Goal: Information Seeking & Learning: Learn about a topic

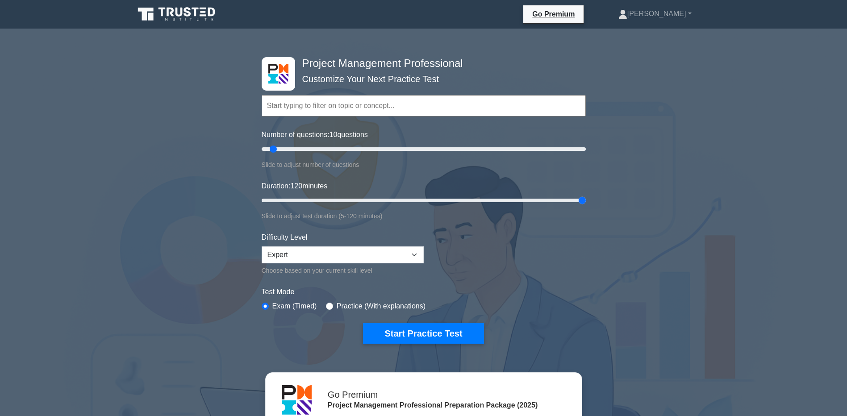
drag, startPoint x: 278, startPoint y: 197, endPoint x: 611, endPoint y: 209, distance: 332.9
click at [586, 206] on input "Duration: 120 minutes" at bounding box center [424, 200] width 324 height 11
drag, startPoint x: 579, startPoint y: 200, endPoint x: 328, endPoint y: 200, distance: 251.0
type input "30"
click at [328, 200] on input "Duration: 30 minutes" at bounding box center [424, 200] width 324 height 11
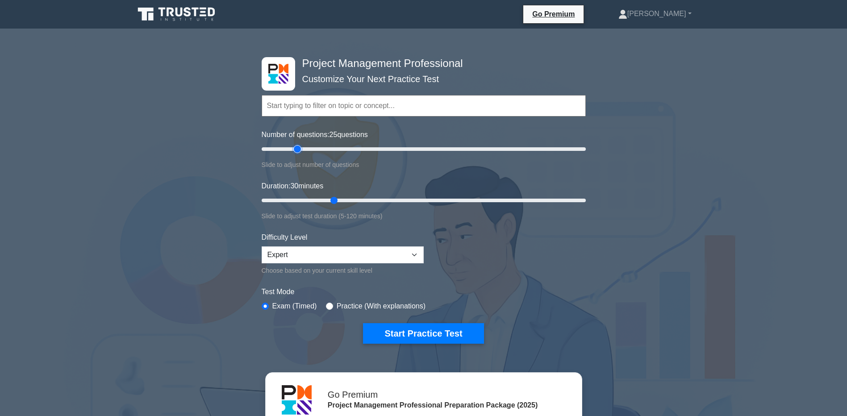
click at [298, 151] on input "Number of questions: 25 questions" at bounding box center [424, 149] width 324 height 11
drag, startPoint x: 296, startPoint y: 149, endPoint x: 331, endPoint y: 148, distance: 34.4
click at [331, 148] on input "Number of questions: 45 questions" at bounding box center [424, 149] width 324 height 11
drag, startPoint x: 331, startPoint y: 148, endPoint x: 624, endPoint y: 149, distance: 293.9
click at [586, 149] on input "Number of questions: 200 questions" at bounding box center [424, 149] width 324 height 11
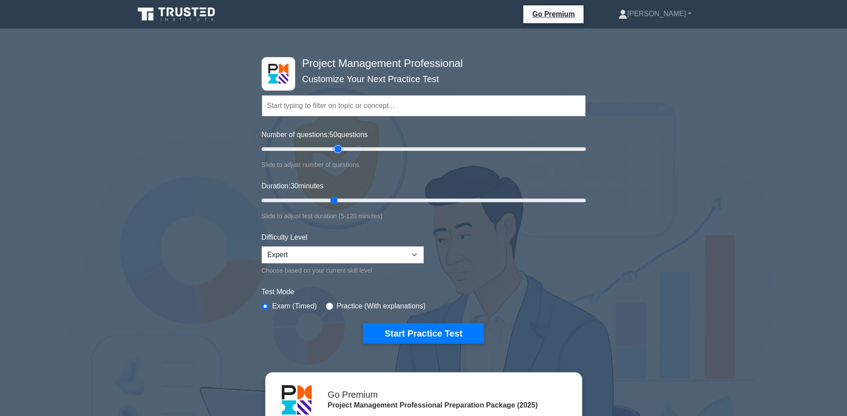
drag, startPoint x: 583, startPoint y: 149, endPoint x: 341, endPoint y: 146, distance: 242.1
type input "50"
click at [341, 146] on input "Number of questions: 50 questions" at bounding box center [424, 149] width 324 height 11
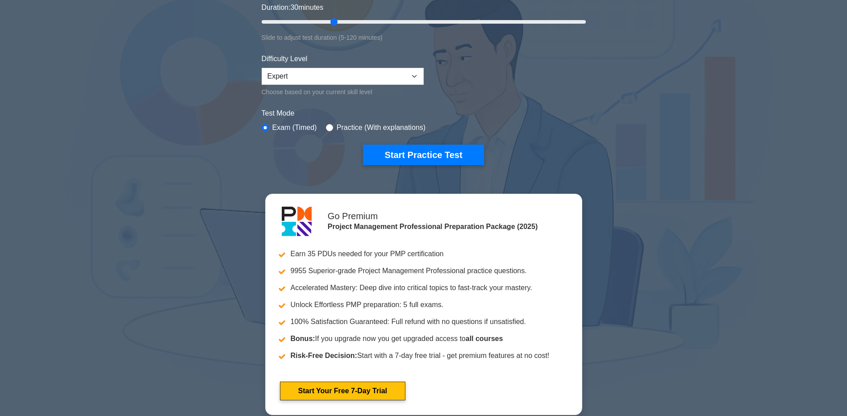
click at [337, 130] on label "Practice (With explanations)" at bounding box center [381, 127] width 89 height 11
click at [331, 126] on input "radio" at bounding box center [329, 127] width 7 height 7
radio input "true"
click at [464, 146] on button "Start Practice Test" at bounding box center [423, 155] width 121 height 21
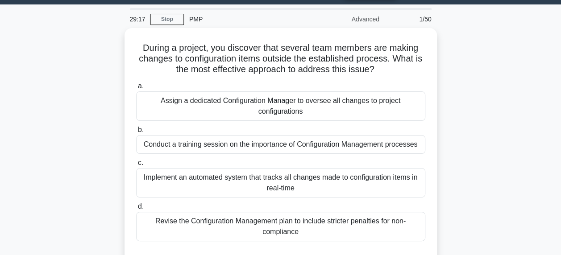
scroll to position [42, 0]
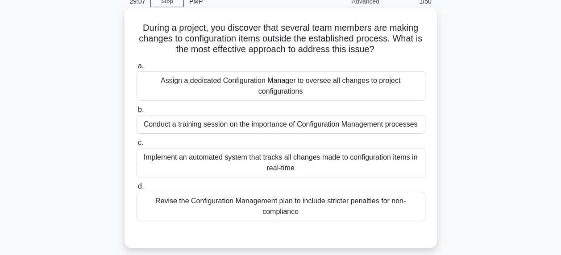
click at [384, 119] on div "Conduct a training session on the importance of Configuration Management proces…" at bounding box center [280, 124] width 289 height 19
click at [136, 113] on input "b. Conduct a training session on the importance of Configuration Management pro…" at bounding box center [136, 110] width 0 height 6
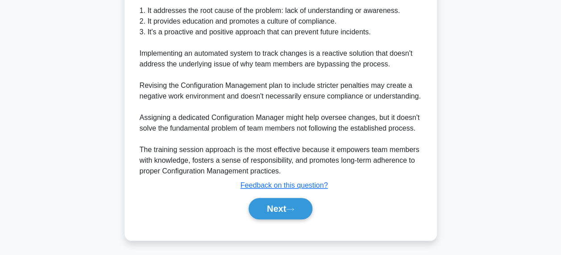
scroll to position [347, 0]
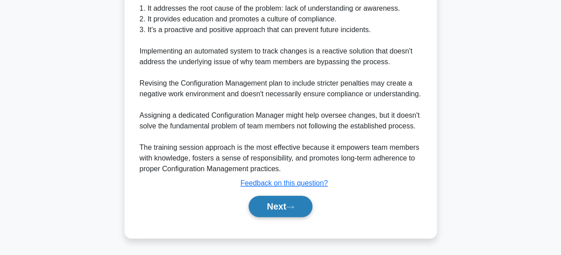
click at [289, 204] on button "Next" at bounding box center [281, 206] width 64 height 21
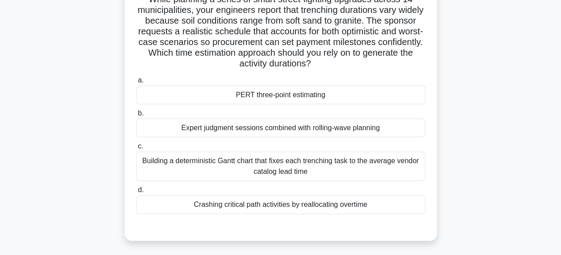
scroll to position [76, 0]
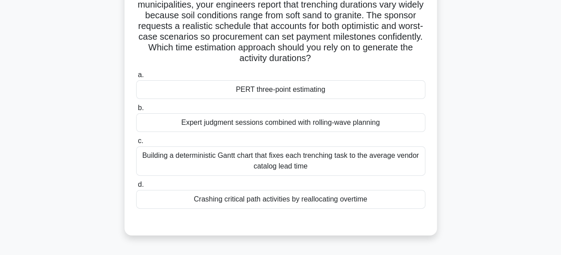
click at [164, 87] on div "PERT three-point estimating" at bounding box center [280, 89] width 289 height 19
click at [136, 78] on input "a. PERT three-point estimating" at bounding box center [136, 75] width 0 height 6
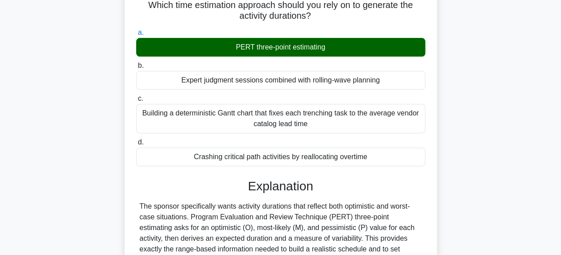
scroll to position [210, 0]
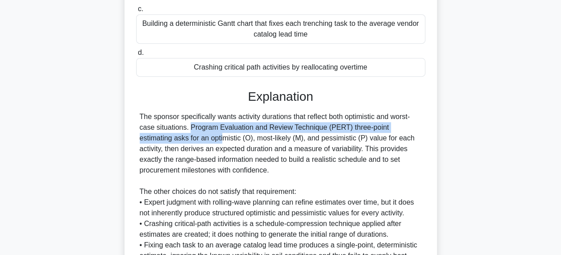
drag, startPoint x: 558, startPoint y: 114, endPoint x: 556, endPoint y: 124, distance: 10.2
click at [556, 124] on main "27:37 Stop PMP Advanced 2/50 While planning a series of smart street-lighting u…" at bounding box center [280, 84] width 561 height 532
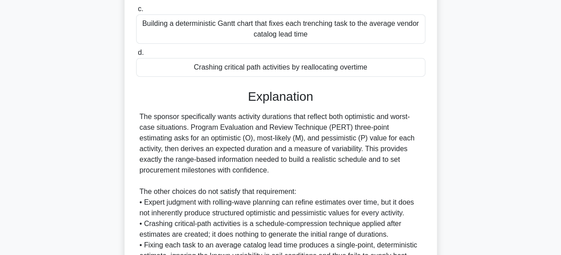
drag, startPoint x: 556, startPoint y: 124, endPoint x: 523, endPoint y: 152, distance: 43.4
click at [523, 152] on div "While planning a series of smart street-lighting upgrades across 14 municipalit…" at bounding box center [280, 94] width 509 height 505
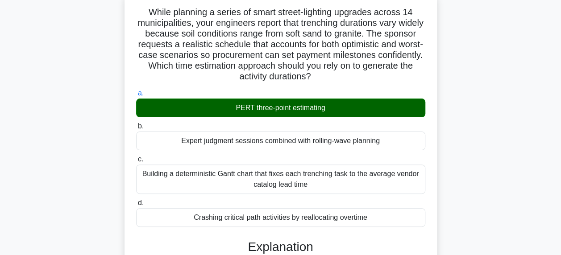
scroll to position [288, 0]
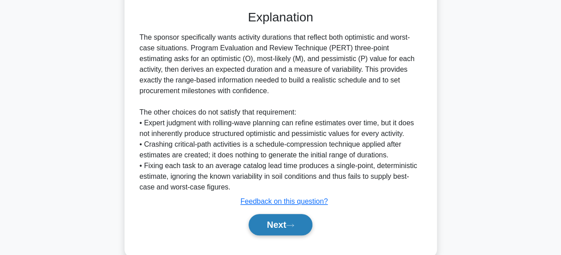
click at [285, 217] on button "Next" at bounding box center [281, 224] width 64 height 21
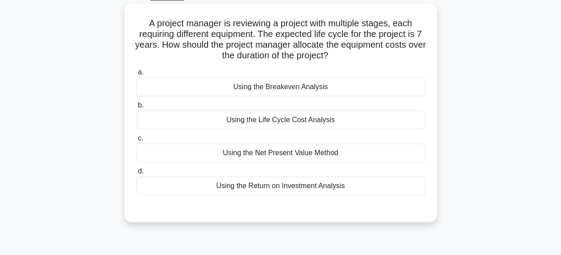
scroll to position [51, 0]
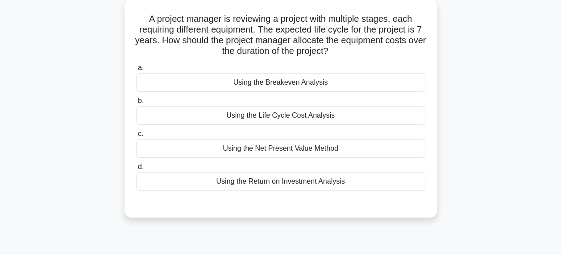
click at [171, 117] on div "Using the Life Cycle Cost Analysis" at bounding box center [280, 115] width 289 height 19
click at [136, 104] on input "b. Using the Life Cycle Cost Analysis" at bounding box center [136, 101] width 0 height 6
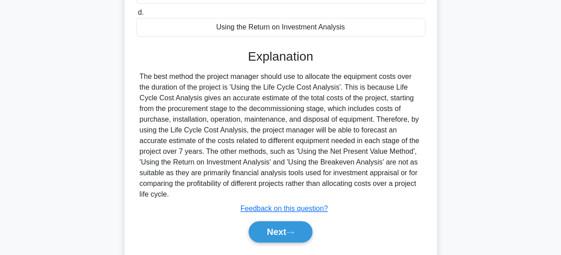
scroll to position [212, 0]
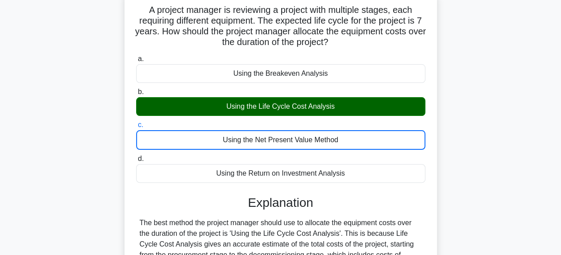
scroll to position [58, 0]
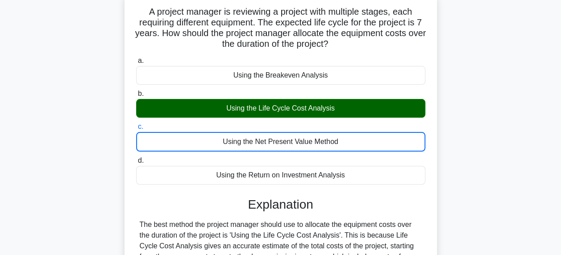
click at [136, 158] on input "d. Using the Return on Investment Analysis" at bounding box center [136, 161] width 0 height 6
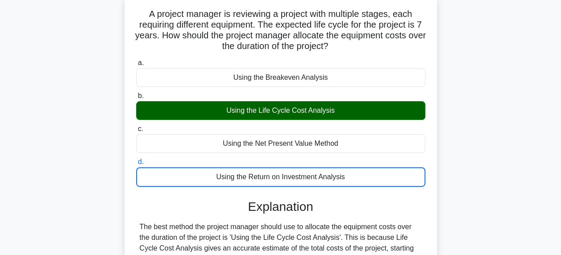
click at [136, 60] on input "a. Using the Breakeven Analysis" at bounding box center [136, 63] width 0 height 6
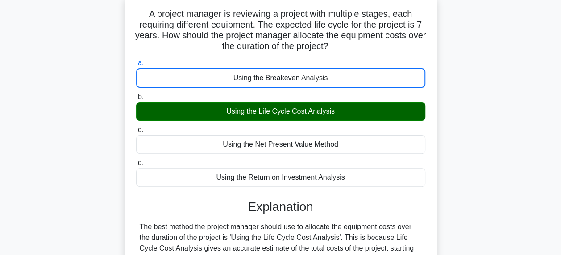
click at [136, 94] on input "b. Using the Life Cycle Cost Analysis" at bounding box center [136, 97] width 0 height 6
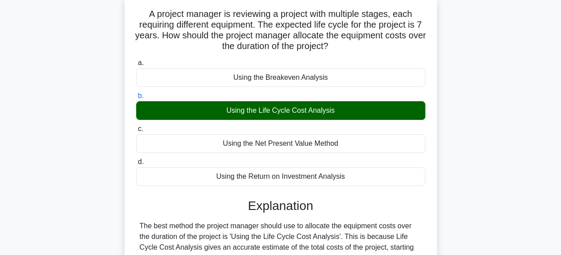
click at [136, 126] on input "c. Using the Net Present Value Method" at bounding box center [136, 129] width 0 height 6
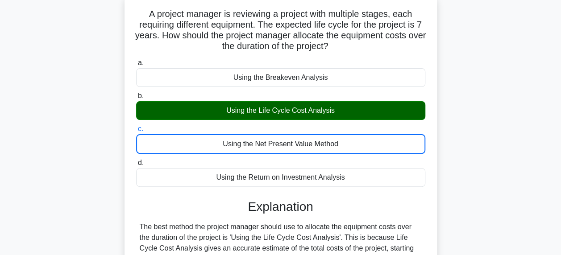
click at [136, 160] on input "d. Using the Return on Investment Analysis" at bounding box center [136, 163] width 0 height 6
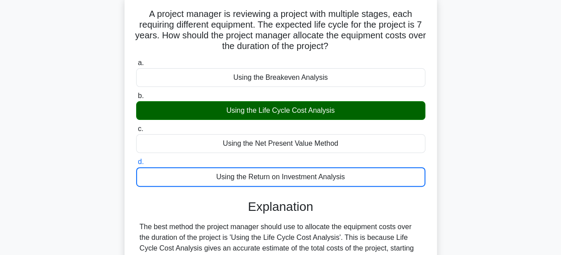
click at [136, 60] on input "a. Using the Breakeven Analysis" at bounding box center [136, 63] width 0 height 6
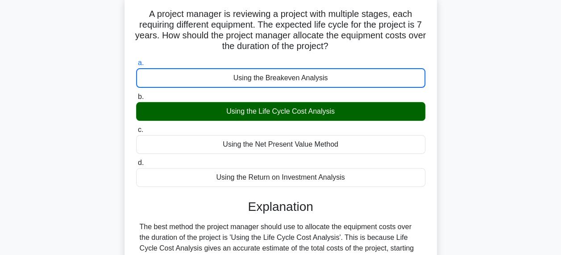
click at [136, 94] on input "b. Using the Life Cycle Cost Analysis" at bounding box center [136, 97] width 0 height 6
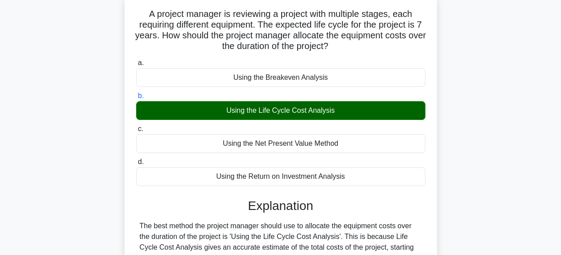
click at [136, 126] on input "c. Using the Net Present Value Method" at bounding box center [136, 129] width 0 height 6
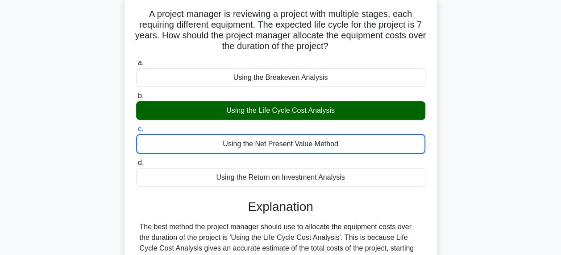
click at [136, 160] on input "d. Using the Return on Investment Analysis" at bounding box center [136, 163] width 0 height 6
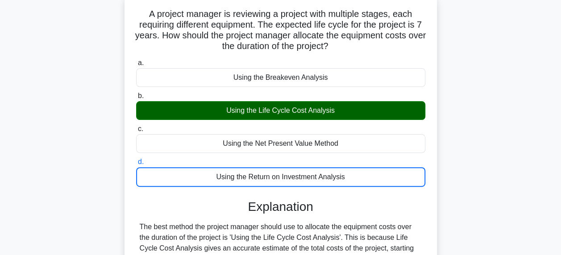
click at [136, 60] on input "a. Using the Breakeven Analysis" at bounding box center [136, 63] width 0 height 6
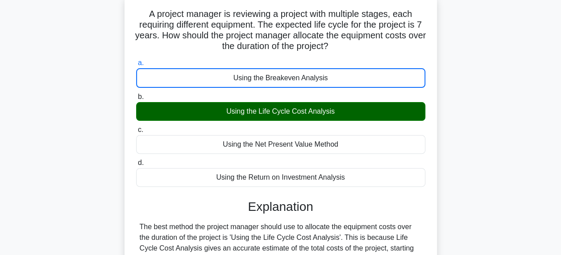
click at [136, 94] on input "b. Using the Life Cycle Cost Analysis" at bounding box center [136, 97] width 0 height 6
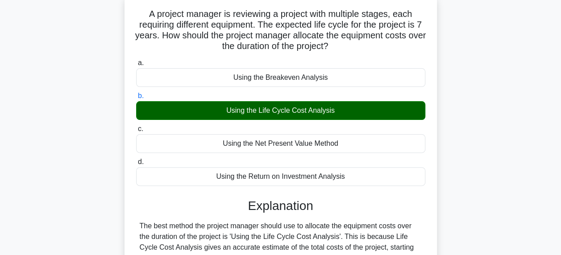
click at [136, 126] on input "c. Using the Net Present Value Method" at bounding box center [136, 129] width 0 height 6
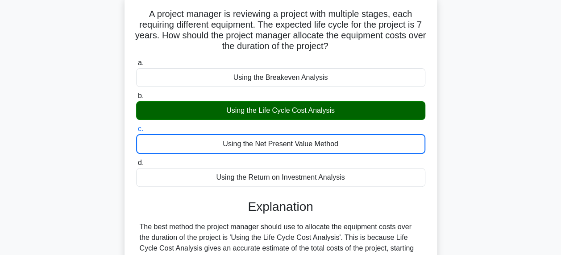
click at [136, 160] on input "d. Using the Return on Investment Analysis" at bounding box center [136, 163] width 0 height 6
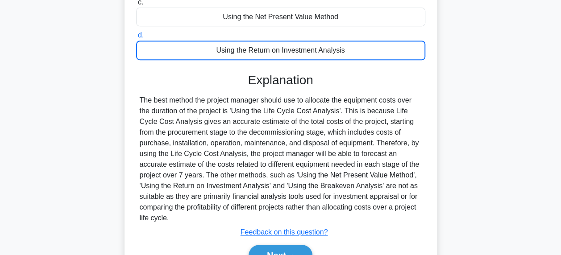
scroll to position [231, 0]
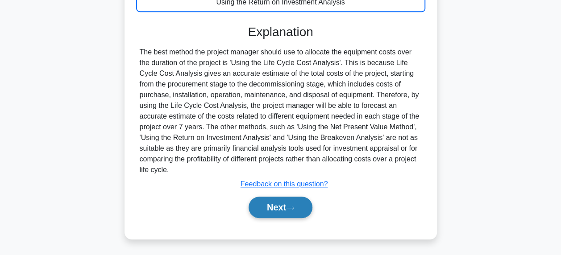
click at [278, 211] on button "Next" at bounding box center [281, 207] width 64 height 21
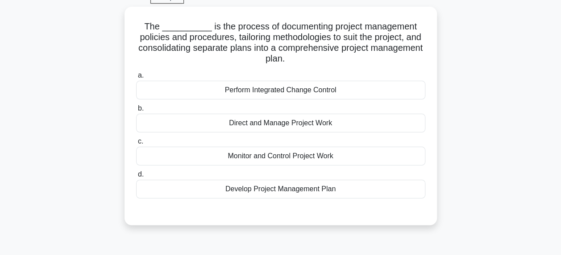
scroll to position [44, 0]
click at [322, 188] on div "Develop Project Management Plan" at bounding box center [280, 188] width 289 height 19
click at [136, 177] on input "d. Develop Project Management Plan" at bounding box center [136, 174] width 0 height 6
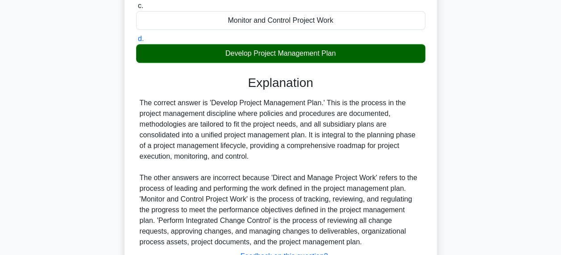
scroll to position [251, 0]
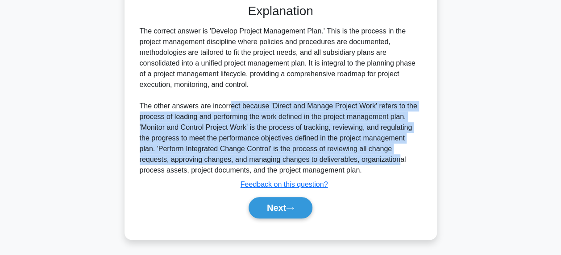
drag, startPoint x: 230, startPoint y: 106, endPoint x: 367, endPoint y: 162, distance: 148.6
click at [367, 162] on div "The correct answer is 'Develop Project Management Plan.' This is the process in…" at bounding box center [281, 101] width 282 height 150
click at [271, 213] on button "Next" at bounding box center [281, 207] width 64 height 21
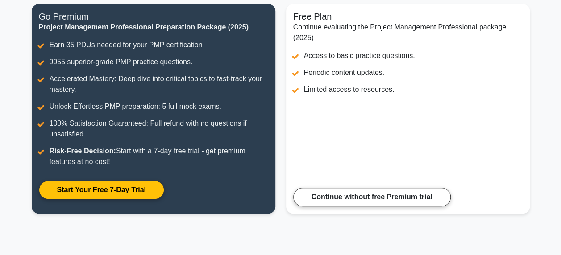
scroll to position [125, 0]
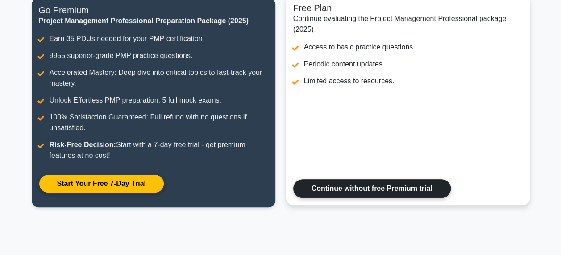
click at [352, 180] on link "Continue without free Premium trial" at bounding box center [372, 189] width 158 height 19
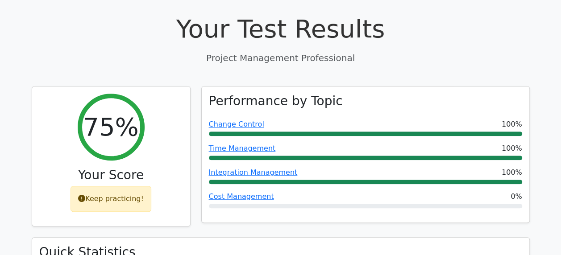
scroll to position [319, 0]
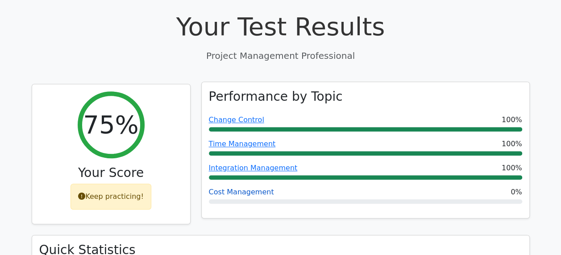
click at [232, 188] on link "Cost Management" at bounding box center [241, 192] width 65 height 8
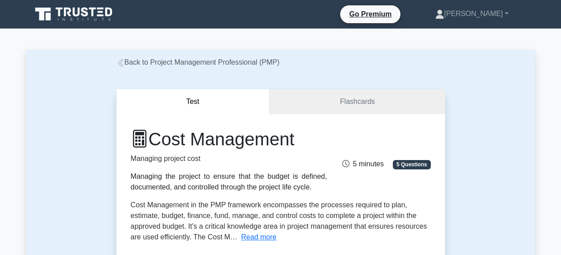
scroll to position [137, 0]
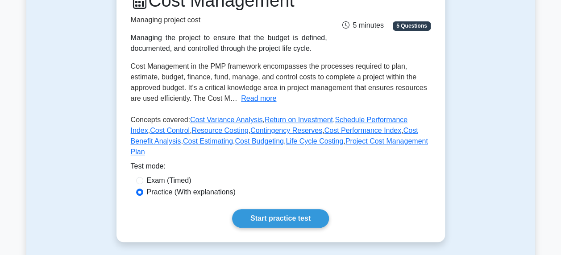
click at [289, 220] on div "Cost Management Managing project cost Managing the project to ensure that the b…" at bounding box center [281, 108] width 329 height 267
click at [278, 209] on link "Start practice test" at bounding box center [280, 218] width 97 height 19
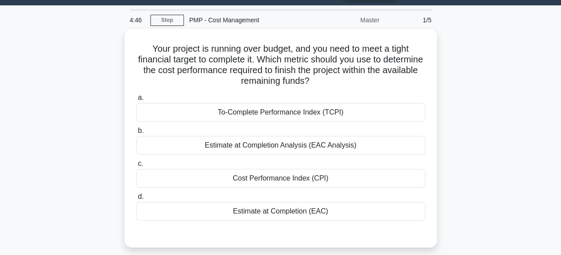
scroll to position [29, 0]
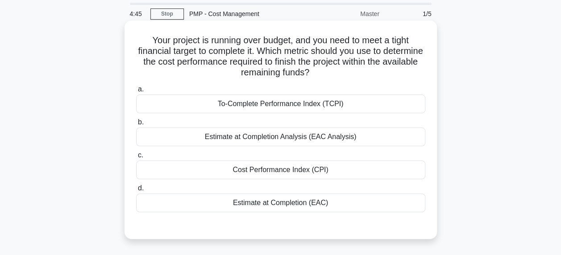
click at [343, 167] on div "Cost Performance Index (CPI)" at bounding box center [280, 170] width 289 height 19
click at [136, 159] on input "c. Cost Performance Index (CPI)" at bounding box center [136, 156] width 0 height 6
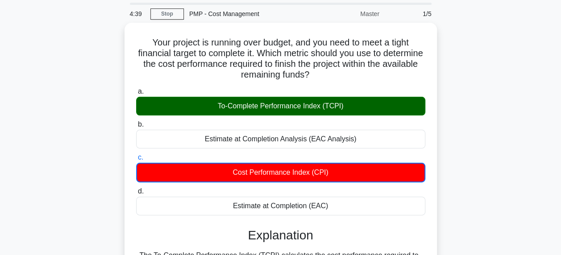
click at [547, 114] on main "4:39 Stop PMP - Cost Management Master 1/5 Your project is running over budget,…" at bounding box center [280, 226] width 561 height 454
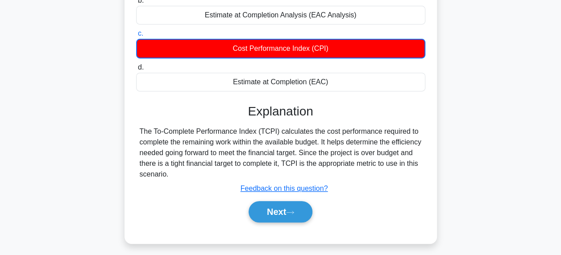
scroll to position [159, 0]
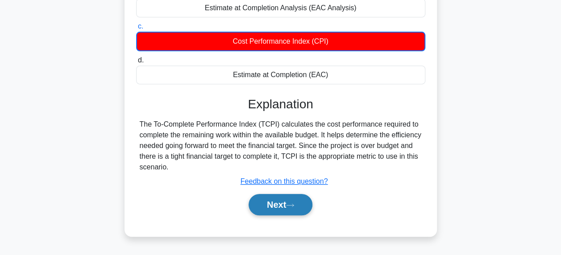
click at [271, 205] on button "Next" at bounding box center [281, 204] width 64 height 21
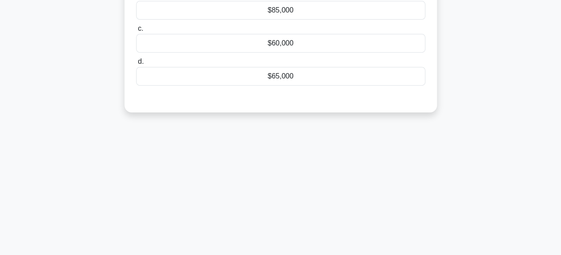
scroll to position [0, 0]
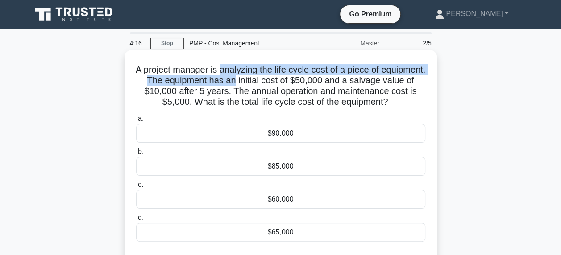
drag, startPoint x: 244, startPoint y: 67, endPoint x: 276, endPoint y: 76, distance: 33.1
click at [276, 76] on h5 "A project manager is analyzing the life cycle cost of a piece of equipment. The…" at bounding box center [280, 86] width 291 height 44
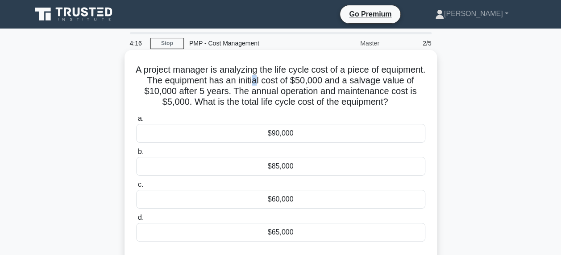
drag, startPoint x: 276, startPoint y: 76, endPoint x: 297, endPoint y: 81, distance: 22.3
click at [297, 81] on h5 "A project manager is analyzing the life cycle cost of a piece of equipment. The…" at bounding box center [280, 86] width 291 height 44
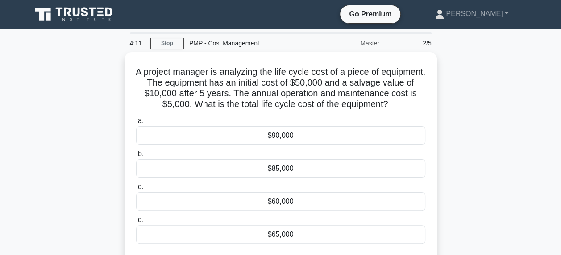
click at [470, 123] on div "A project manager is analyzing the life cycle cost of a piece of equipment. The…" at bounding box center [280, 167] width 509 height 230
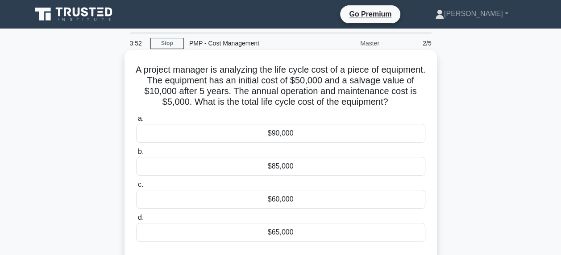
click at [314, 163] on div "$85,000" at bounding box center [280, 166] width 289 height 19
click at [136, 155] on input "b. $85,000" at bounding box center [136, 152] width 0 height 6
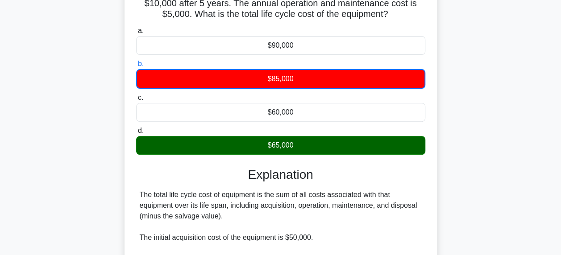
scroll to position [95, 0]
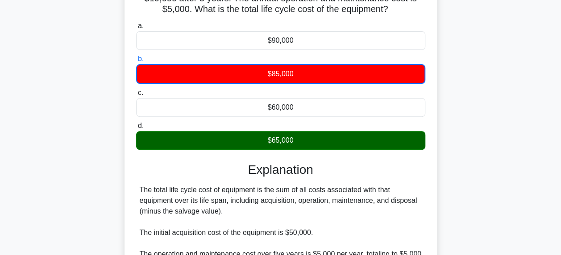
drag, startPoint x: 561, startPoint y: 75, endPoint x: 561, endPoint y: 18, distance: 56.7
click at [561, 18] on html "Go Premium Celso" at bounding box center [280, 186] width 561 height 562
copy div "$90,000 b. $85,000"
drag, startPoint x: 538, startPoint y: 101, endPoint x: 566, endPoint y: 97, distance: 28.9
click at [561, 97] on html "Go Premium Celso" at bounding box center [280, 186] width 561 height 562
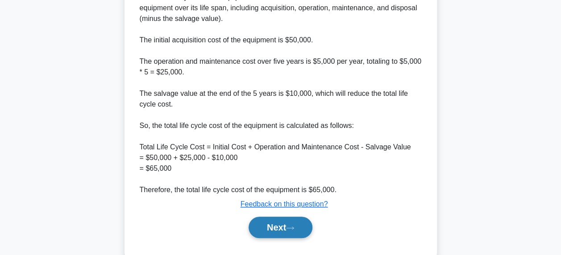
scroll to position [304, 0]
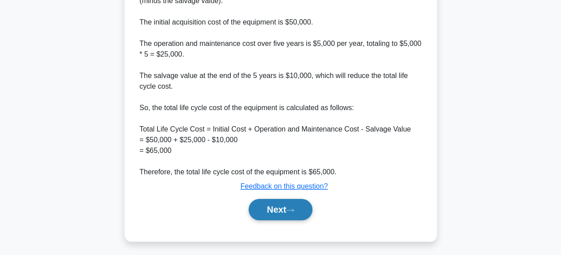
click at [286, 212] on button "Next" at bounding box center [281, 209] width 64 height 21
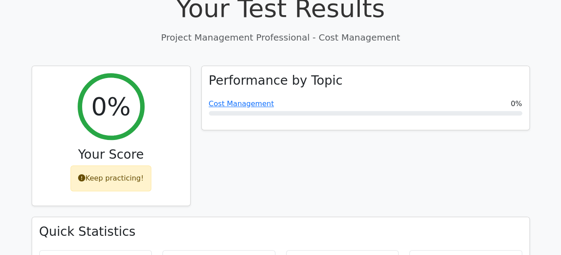
scroll to position [339, 0]
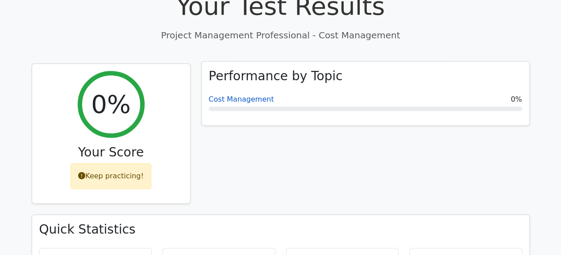
click at [238, 95] on link "Cost Management" at bounding box center [241, 99] width 65 height 8
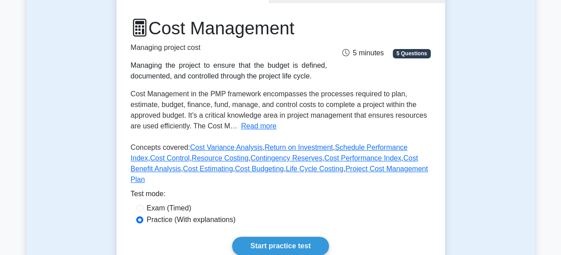
scroll to position [125, 0]
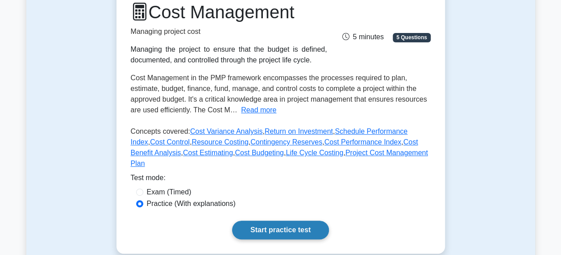
click at [302, 224] on link "Start practice test" at bounding box center [280, 230] width 97 height 19
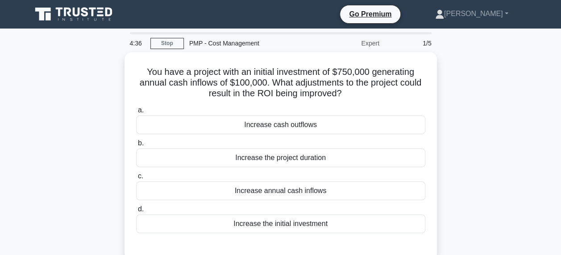
scroll to position [18, 0]
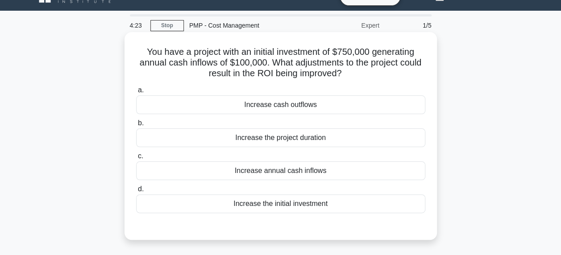
click at [167, 176] on div "Increase annual cash inflows" at bounding box center [280, 171] width 289 height 19
click at [136, 159] on input "c. Increase annual cash inflows" at bounding box center [136, 157] width 0 height 6
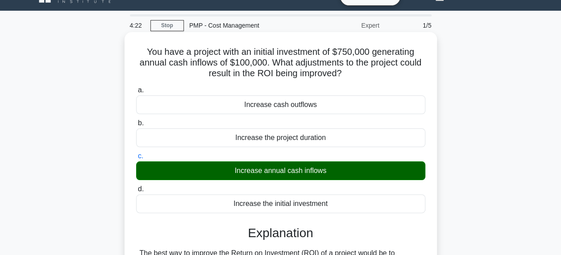
click at [136, 187] on input "d. Increase the initial investment" at bounding box center [136, 190] width 0 height 6
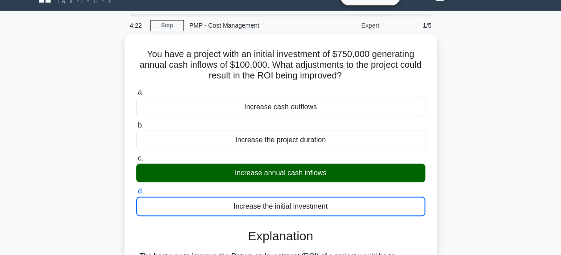
click at [136, 90] on input "a. Increase cash outflows" at bounding box center [136, 93] width 0 height 6
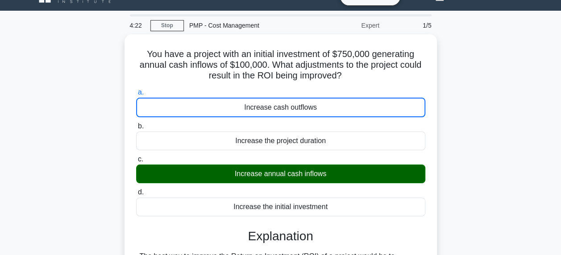
click at [136, 124] on input "b. Increase the project duration" at bounding box center [136, 127] width 0 height 6
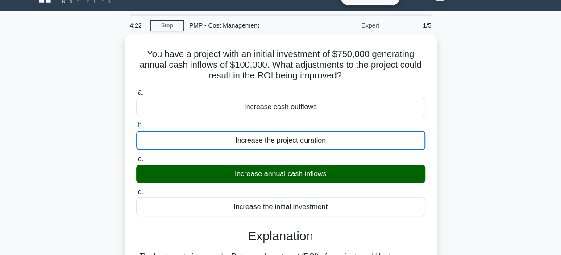
click at [136, 157] on input "c. Increase annual cash inflows" at bounding box center [136, 160] width 0 height 6
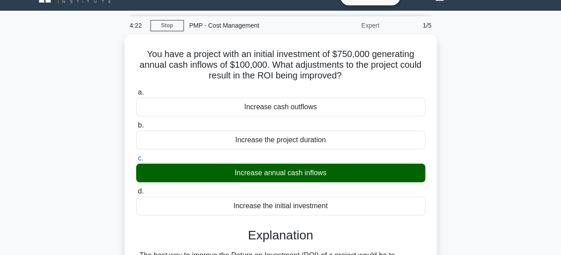
click at [136, 189] on input "d. Increase the initial investment" at bounding box center [136, 192] width 0 height 6
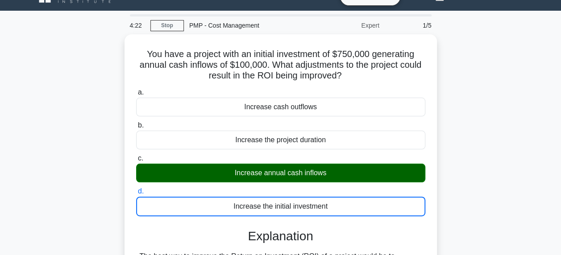
click at [136, 90] on input "a. Increase cash outflows" at bounding box center [136, 93] width 0 height 6
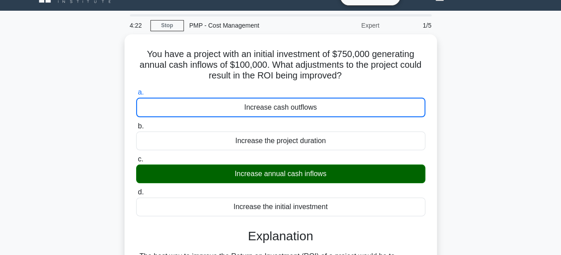
click at [136, 124] on input "b. Increase the project duration" at bounding box center [136, 127] width 0 height 6
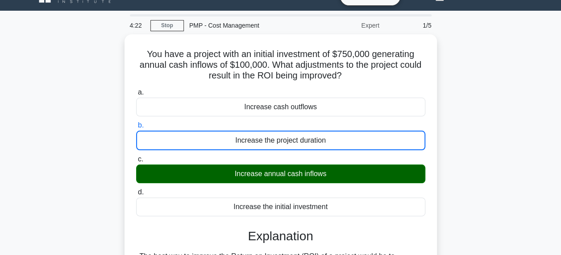
click at [136, 157] on input "c. Increase annual cash inflows" at bounding box center [136, 160] width 0 height 6
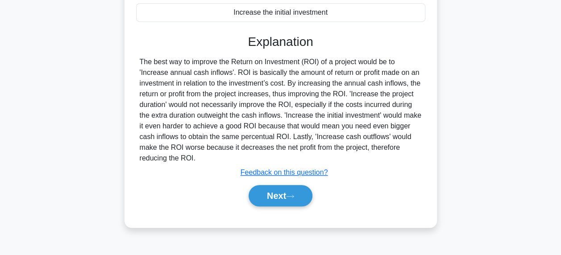
scroll to position [213, 0]
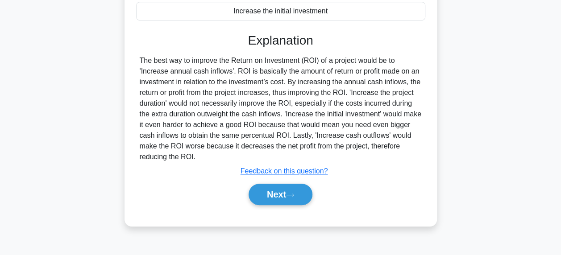
click at [520, 169] on div "You have a project with an initial investment of $750,000 generating annual cas…" at bounding box center [280, 38] width 509 height 398
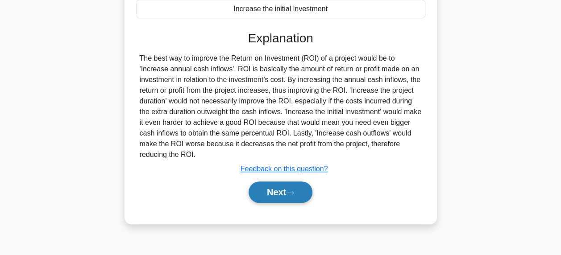
click at [276, 193] on button "Next" at bounding box center [281, 192] width 64 height 21
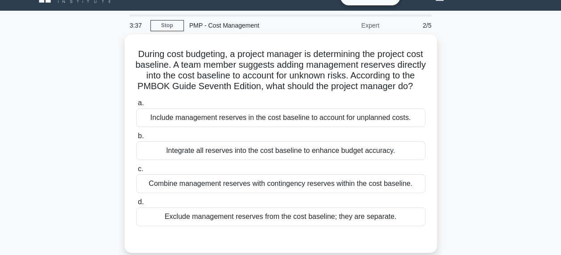
scroll to position [34, 0]
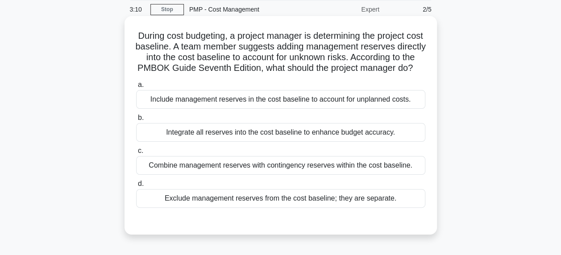
click at [165, 168] on div "Combine management reserves with contingency reserves within the cost baseline." at bounding box center [280, 165] width 289 height 19
click at [136, 154] on input "c. Combine management reserves with contingency reserves within the cost baseli…" at bounding box center [136, 151] width 0 height 6
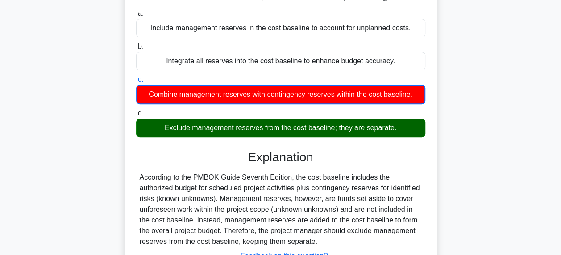
scroll to position [108, 0]
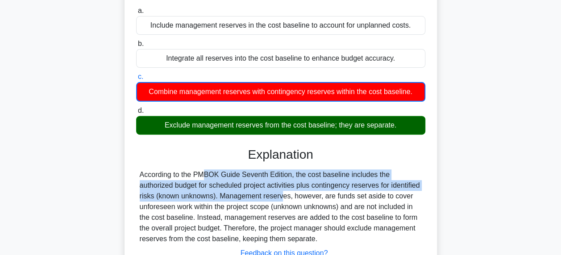
drag, startPoint x: 217, startPoint y: 210, endPoint x: 148, endPoint y: 188, distance: 72.7
click at [148, 188] on div "According to the PMBOK Guide Seventh Edition, the cost baseline includes the au…" at bounding box center [281, 207] width 282 height 75
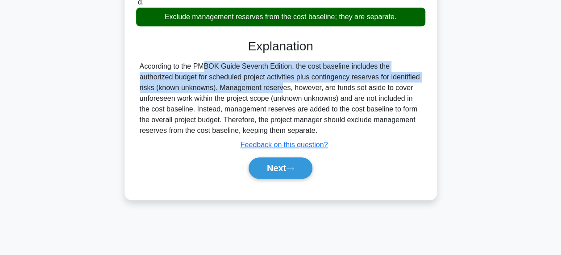
scroll to position [224, 0]
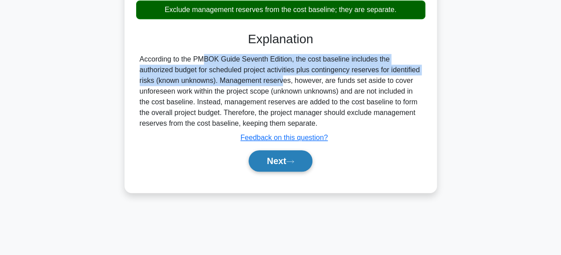
click at [286, 172] on button "Next" at bounding box center [281, 161] width 64 height 21
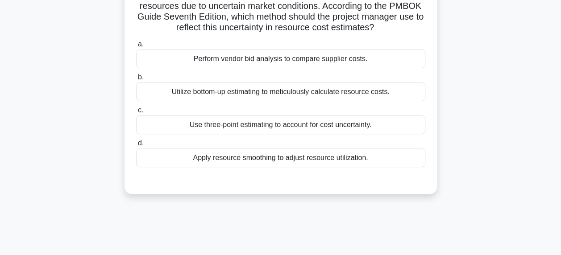
scroll to position [88, 0]
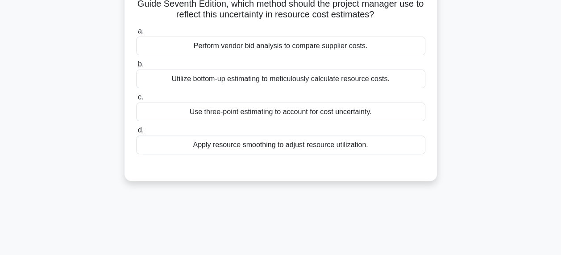
click at [359, 114] on div "Use three-point estimating to account for cost uncertainty." at bounding box center [280, 112] width 289 height 19
click at [136, 100] on input "c. Use three-point estimating to account for cost uncertainty." at bounding box center [136, 98] width 0 height 6
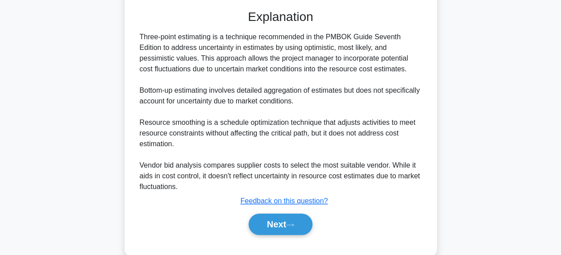
scroll to position [249, 0]
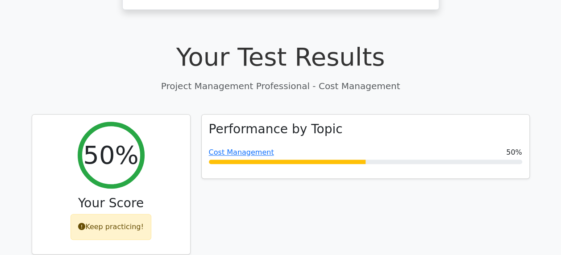
scroll to position [293, 0]
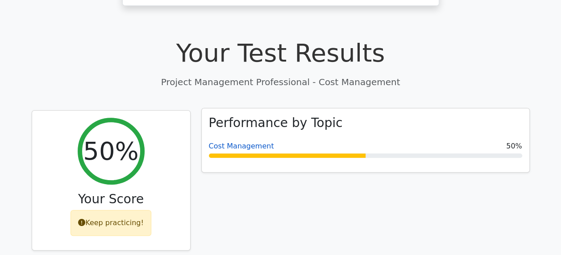
click at [254, 142] on link "Cost Management" at bounding box center [241, 146] width 65 height 8
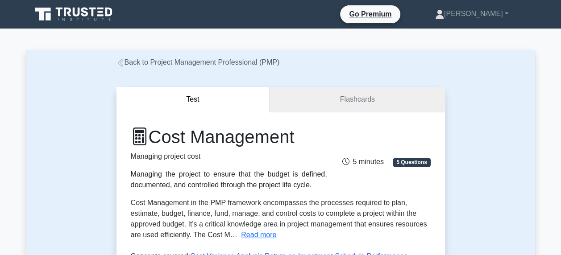
click at [339, 106] on link "Flashcards" at bounding box center [357, 99] width 175 height 25
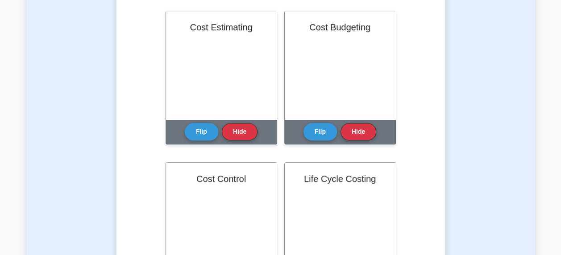
scroll to position [221, 0]
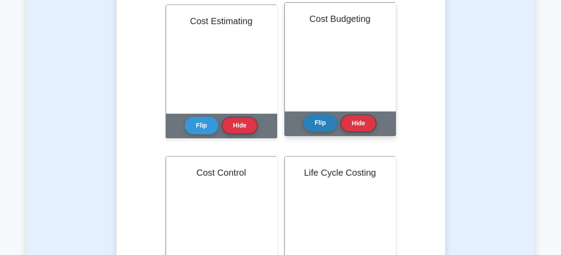
click at [319, 121] on button "Flip" at bounding box center [320, 122] width 33 height 17
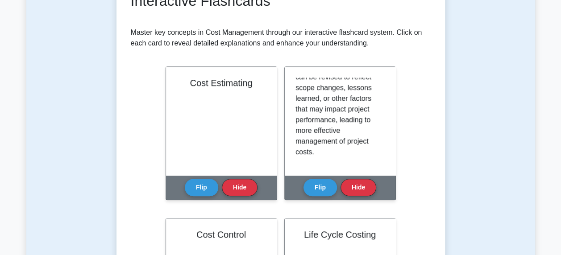
scroll to position [0, 0]
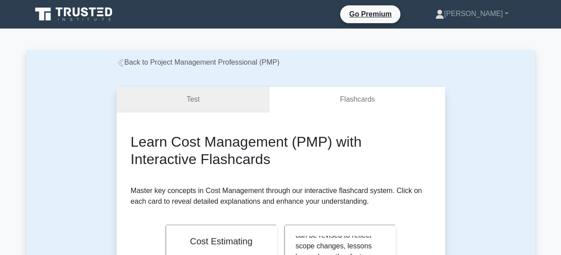
click at [201, 102] on link "Test" at bounding box center [194, 99] width 154 height 25
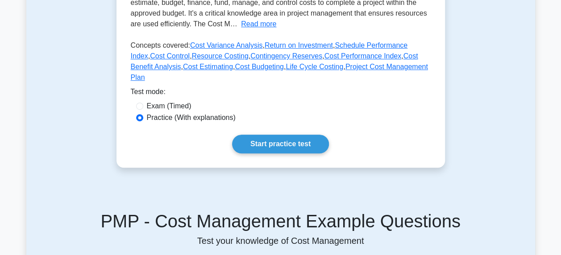
scroll to position [219, 0]
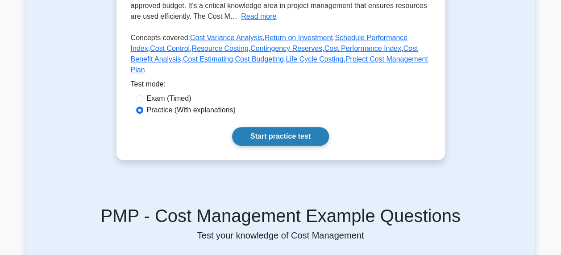
click at [283, 127] on link "Start practice test" at bounding box center [280, 136] width 97 height 19
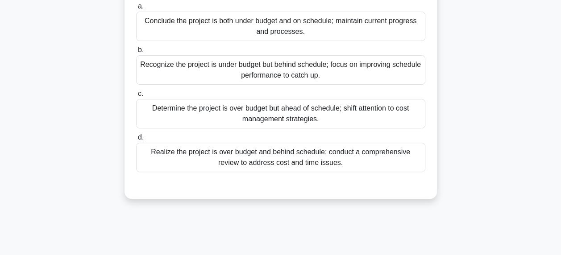
scroll to position [136, 0]
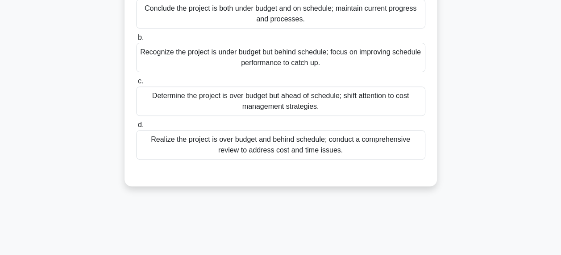
click at [311, 142] on div "Realize the project is over budget and behind schedule; conduct a comprehensive…" at bounding box center [280, 144] width 289 height 29
click at [136, 128] on input "d. Realize the project is over budget and behind schedule; conduct a comprehens…" at bounding box center [136, 125] width 0 height 6
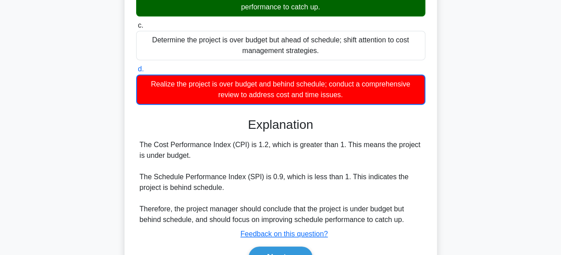
scroll to position [215, 0]
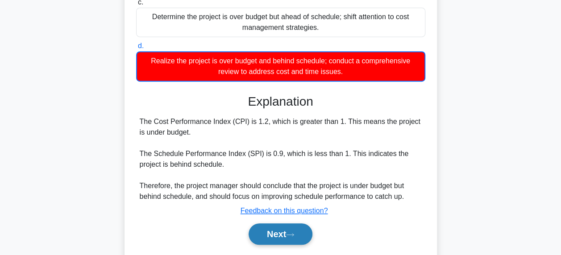
click at [294, 231] on button "Next" at bounding box center [281, 234] width 64 height 21
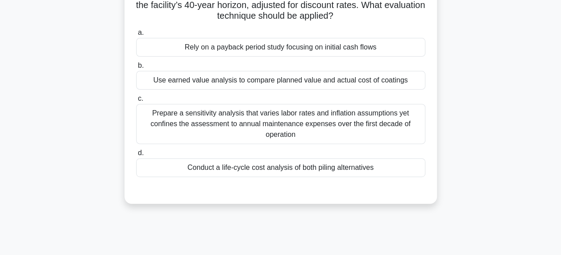
scroll to position [131, 0]
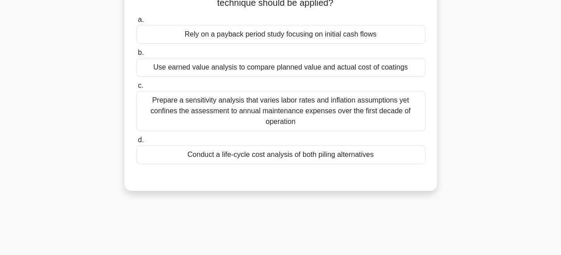
click at [379, 154] on div "Conduct a life-cycle cost analysis of both piling alternatives" at bounding box center [280, 155] width 289 height 19
click at [136, 143] on input "d. Conduct a life-cycle cost analysis of both piling alternatives" at bounding box center [136, 141] width 0 height 6
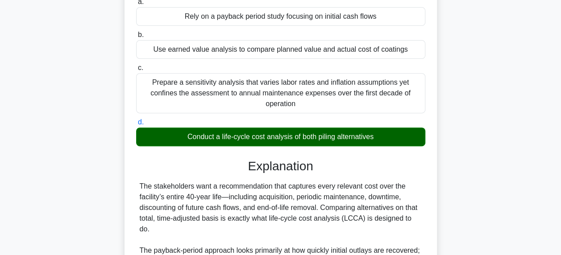
scroll to position [154, 0]
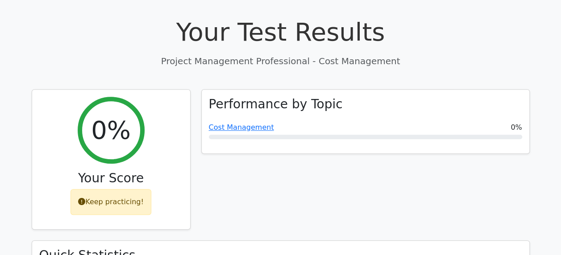
scroll to position [307, 0]
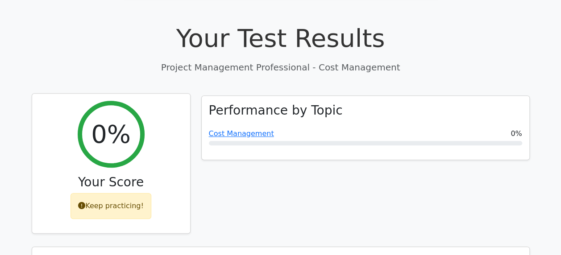
click at [126, 193] on div "Keep practicing!" at bounding box center [111, 206] width 81 height 26
click at [100, 193] on div "Keep practicing!" at bounding box center [111, 206] width 81 height 26
click at [119, 109] on div "0%" at bounding box center [111, 134] width 67 height 67
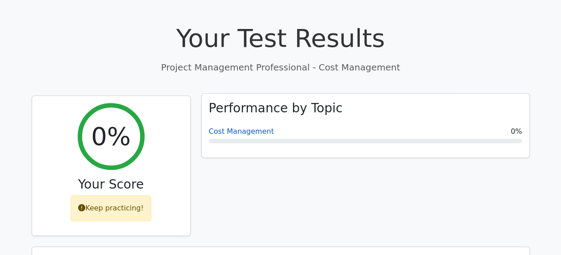
click at [261, 127] on link "Cost Management" at bounding box center [241, 131] width 65 height 8
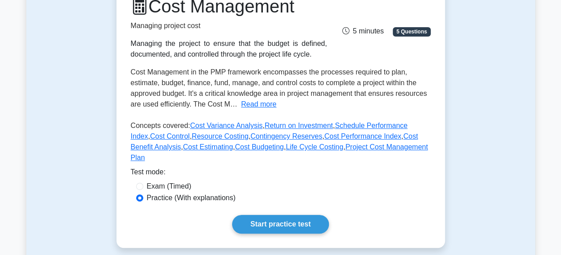
scroll to position [150, 0]
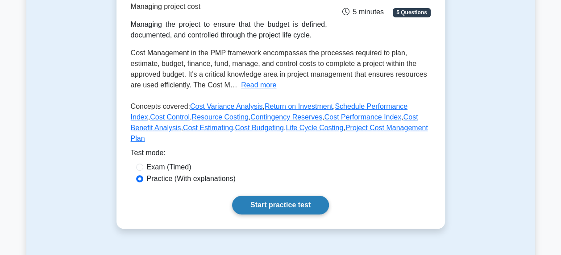
click at [281, 201] on link "Start practice test" at bounding box center [280, 205] width 97 height 19
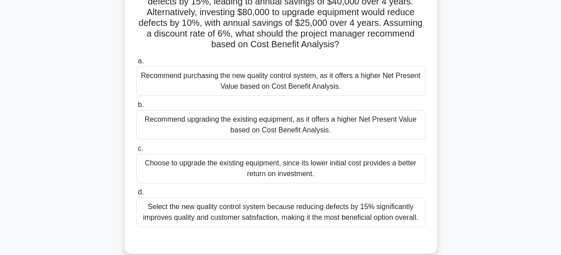
scroll to position [91, 0]
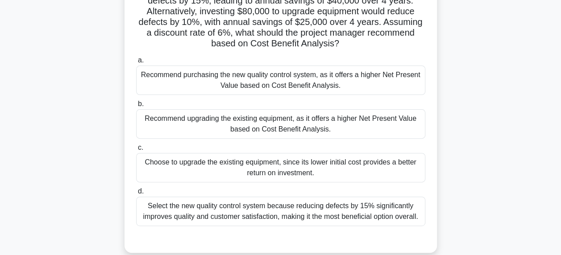
click at [364, 83] on div "Recommend purchasing the new quality control system, as it offers a higher Net …" at bounding box center [280, 80] width 289 height 29
click at [136, 63] on input "a. Recommend purchasing the new quality control system, as it offers a higher N…" at bounding box center [136, 61] width 0 height 6
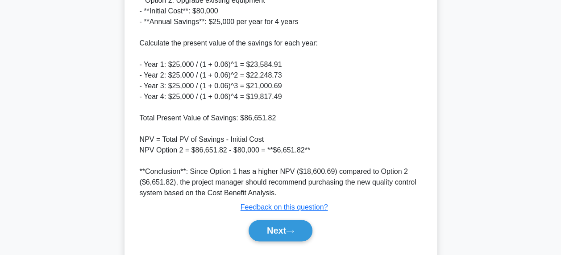
scroll to position [569, 0]
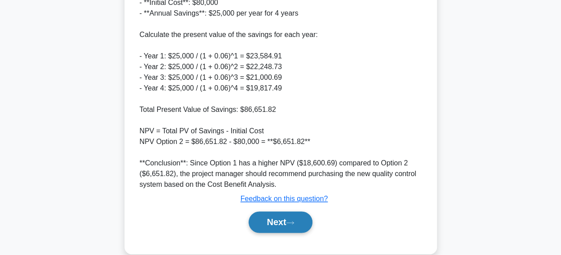
click at [267, 217] on button "Next" at bounding box center [281, 222] width 64 height 21
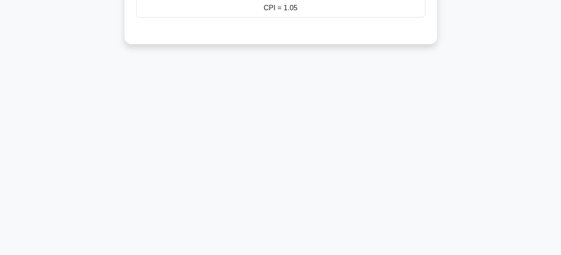
scroll to position [4, 0]
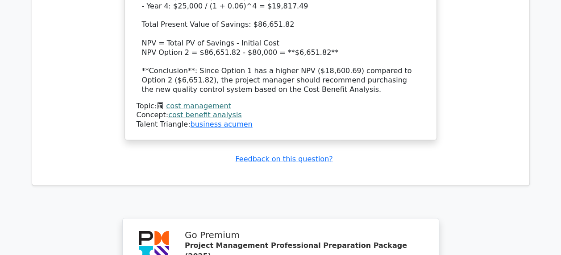
scroll to position [1628, 0]
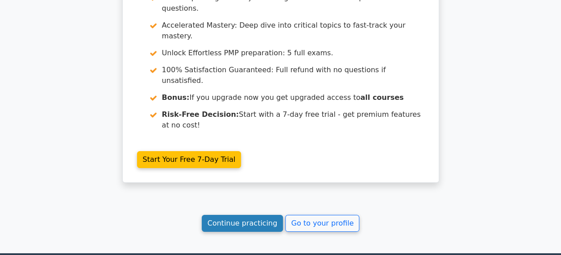
click at [236, 215] on link "Continue practicing" at bounding box center [243, 223] width 82 height 17
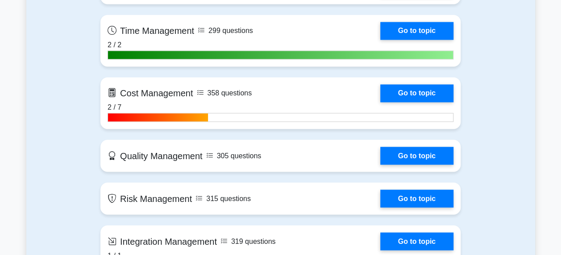
scroll to position [705, 0]
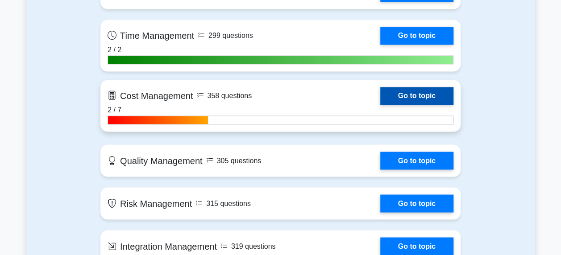
click at [413, 98] on link "Go to topic" at bounding box center [417, 96] width 73 height 18
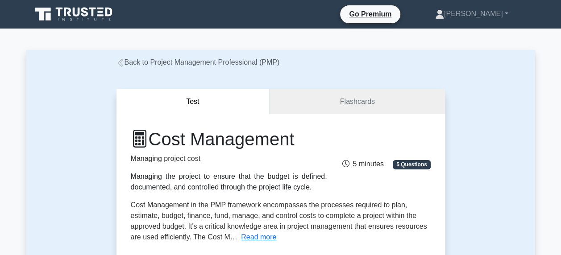
drag, startPoint x: 560, startPoint y: 37, endPoint x: 557, endPoint y: 59, distance: 22.5
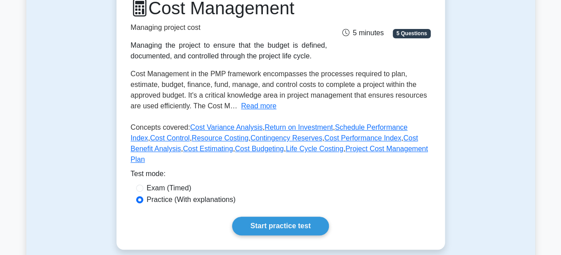
scroll to position [137, 0]
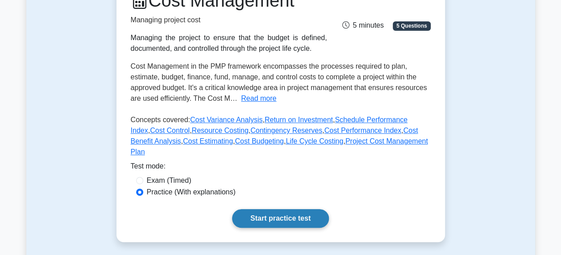
click at [261, 209] on link "Start practice test" at bounding box center [280, 218] width 97 height 19
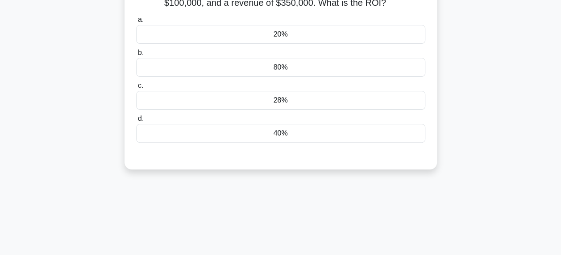
scroll to position [44, 0]
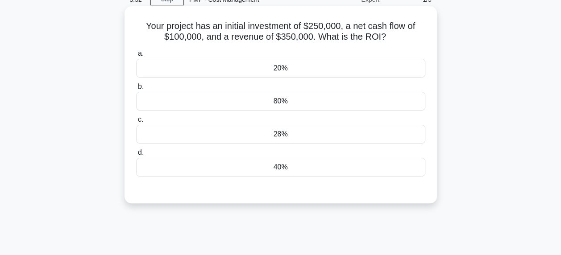
click at [290, 166] on div "40%" at bounding box center [280, 167] width 289 height 19
click at [136, 156] on input "d. 40%" at bounding box center [136, 153] width 0 height 6
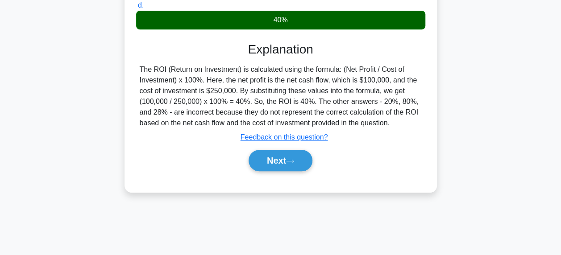
scroll to position [198, 0]
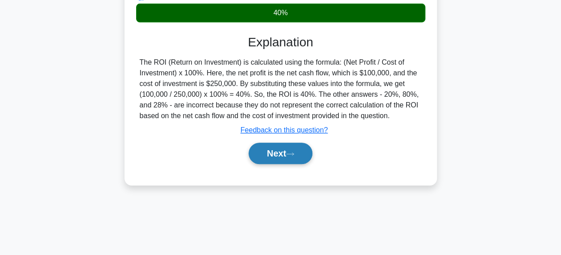
click at [275, 153] on button "Next" at bounding box center [281, 153] width 64 height 21
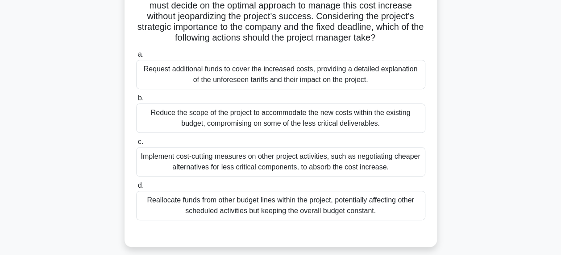
scroll to position [185, 0]
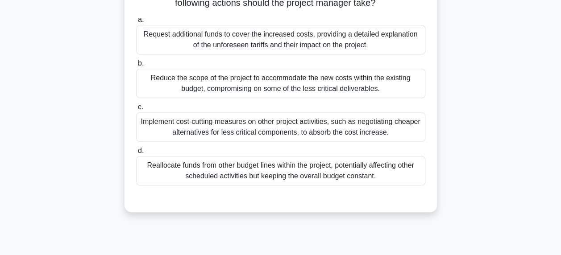
click at [305, 129] on div "Implement cost-cutting measures on other project activities, such as negotiatin…" at bounding box center [280, 127] width 289 height 29
click at [136, 110] on input "c. Implement cost-cutting measures on other project activities, such as negotia…" at bounding box center [136, 108] width 0 height 6
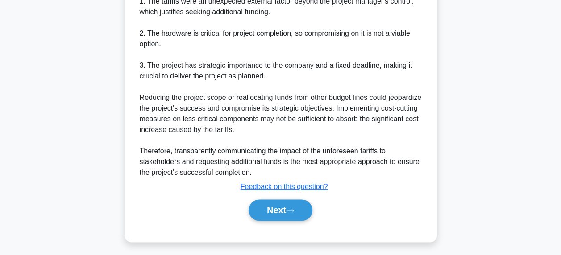
scroll to position [456, 0]
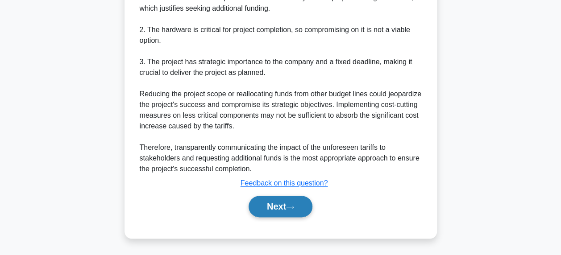
click at [272, 206] on button "Next" at bounding box center [281, 206] width 64 height 21
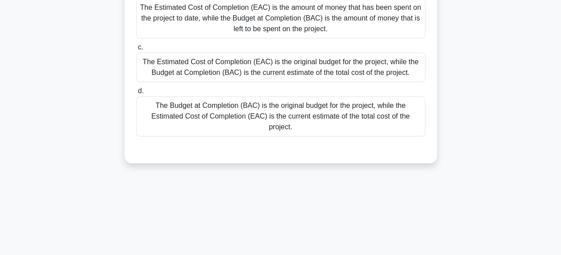
scroll to position [45, 0]
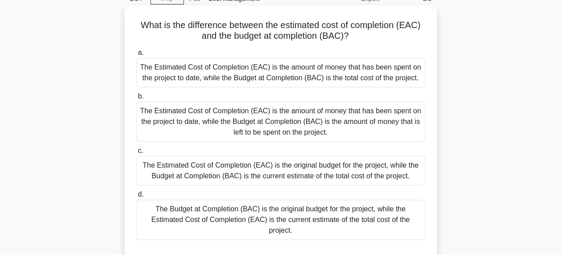
click at [334, 89] on div "a. The Estimated Cost of Completion (EAC) is the amount of money that has been …" at bounding box center [281, 144] width 300 height 197
click at [309, 73] on div "The Estimated Cost of Completion (EAC) is the amount of money that has been spe…" at bounding box center [280, 72] width 289 height 29
click at [136, 56] on input "a. The Estimated Cost of Completion (EAC) is the amount of money that has been …" at bounding box center [136, 53] width 0 height 6
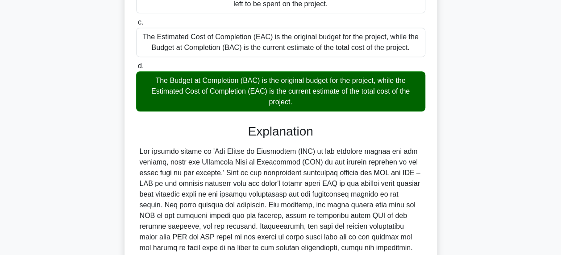
scroll to position [232, 0]
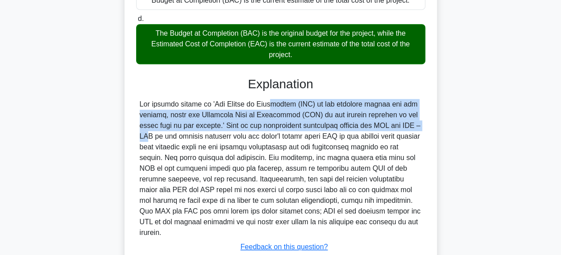
drag, startPoint x: 211, startPoint y: 106, endPoint x: 350, endPoint y: 126, distance: 140.2
click at [350, 126] on div at bounding box center [281, 168] width 282 height 139
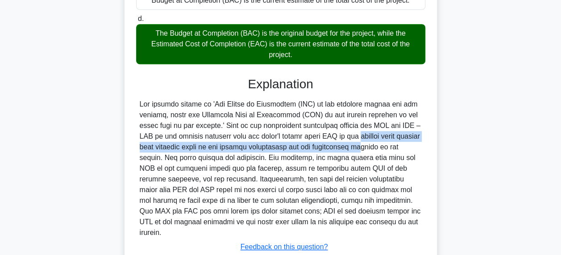
drag, startPoint x: 281, startPoint y: 137, endPoint x: 297, endPoint y: 150, distance: 20.3
click at [297, 150] on div at bounding box center [281, 168] width 282 height 139
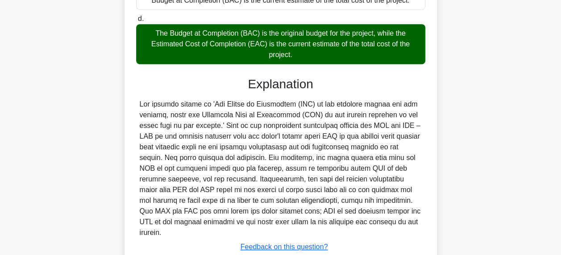
drag, startPoint x: 297, startPoint y: 150, endPoint x: 285, endPoint y: 160, distance: 15.2
click at [285, 160] on div at bounding box center [281, 168] width 282 height 139
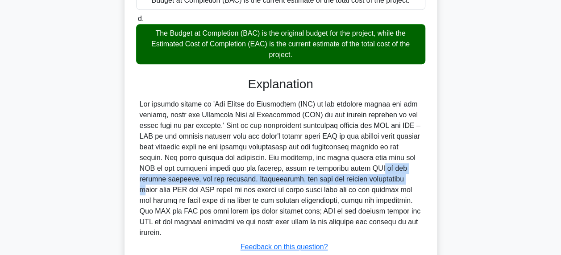
drag, startPoint x: 271, startPoint y: 167, endPoint x: 271, endPoint y: 180, distance: 12.5
click at [271, 180] on div at bounding box center [281, 168] width 282 height 139
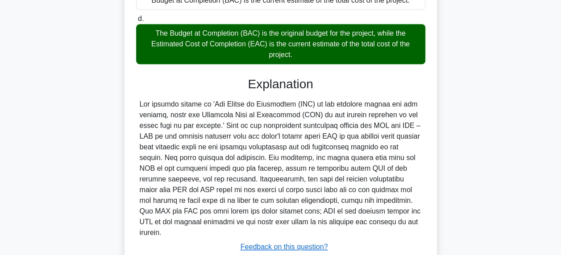
drag, startPoint x: 271, startPoint y: 180, endPoint x: 264, endPoint y: 190, distance: 12.6
click at [264, 190] on div at bounding box center [281, 168] width 282 height 139
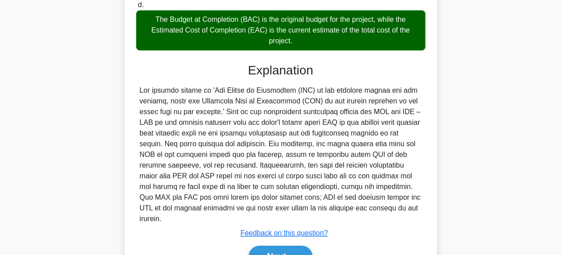
scroll to position [285, 0]
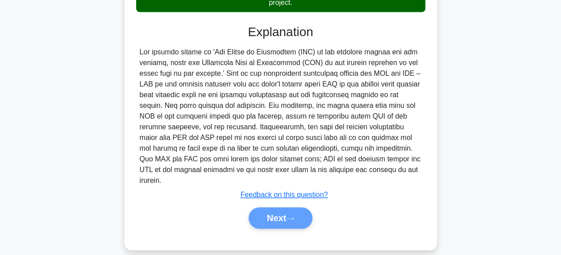
click at [266, 210] on div "Next" at bounding box center [280, 218] width 293 height 21
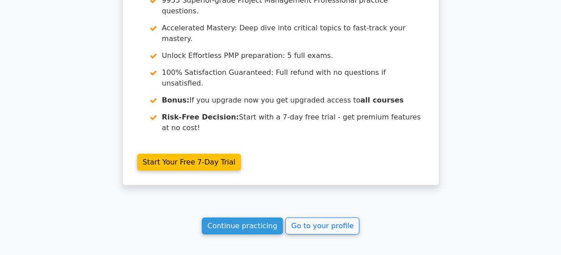
scroll to position [1252, 0]
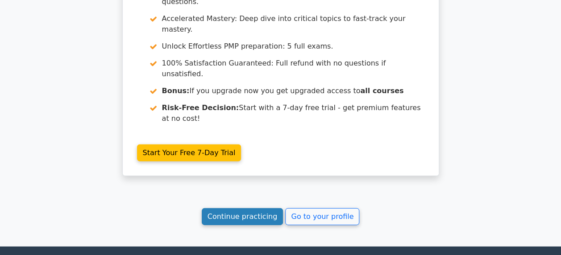
drag, startPoint x: 245, startPoint y: 132, endPoint x: 235, endPoint y: 126, distance: 12.3
click at [235, 209] on link "Continue practicing" at bounding box center [243, 217] width 82 height 17
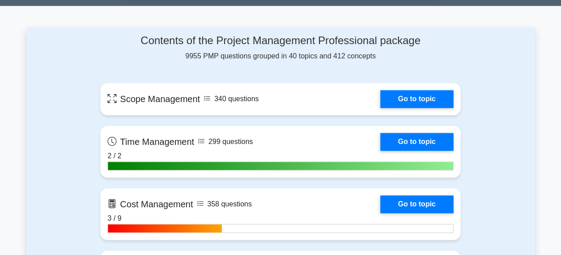
scroll to position [609, 0]
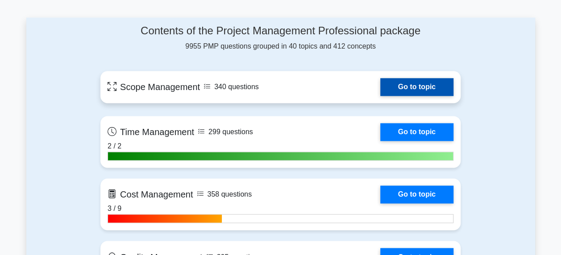
click at [403, 85] on link "Go to topic" at bounding box center [417, 87] width 73 height 18
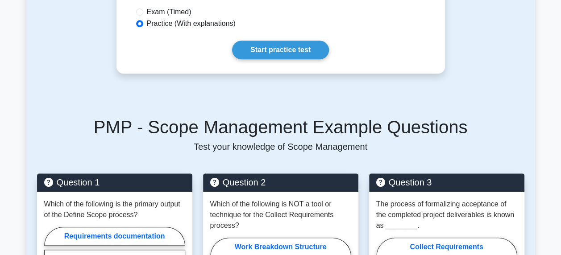
scroll to position [298, 0]
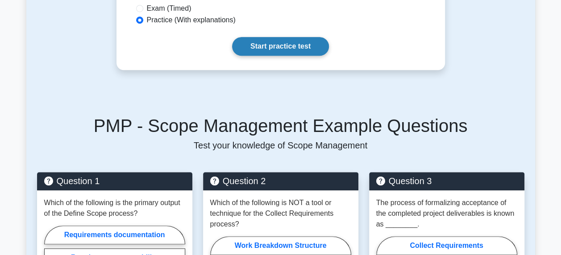
click at [268, 53] on link "Start practice test" at bounding box center [280, 46] width 97 height 19
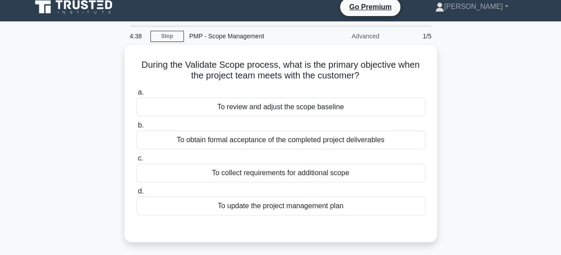
scroll to position [12, 0]
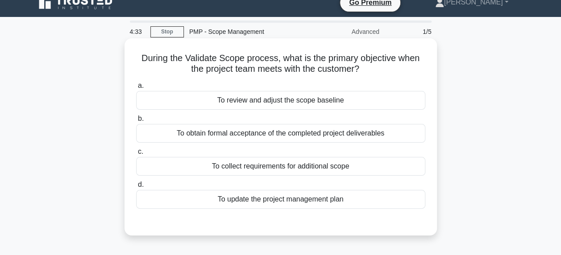
click at [204, 133] on div "To obtain formal acceptance of the completed project deliverables" at bounding box center [280, 133] width 289 height 19
click at [136, 122] on input "b. To obtain formal acceptance of the completed project deliverables" at bounding box center [136, 119] width 0 height 6
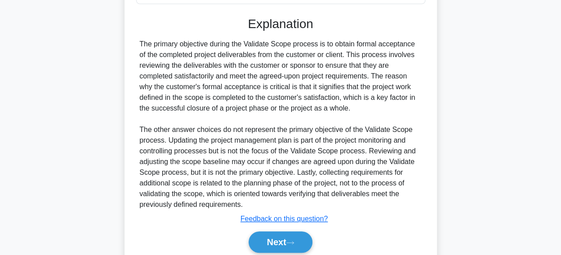
scroll to position [246, 0]
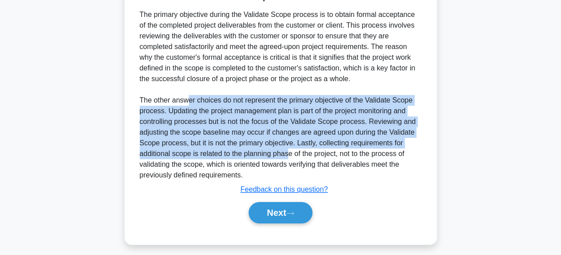
drag, startPoint x: 187, startPoint y: 97, endPoint x: 290, endPoint y: 154, distance: 118.1
click at [290, 154] on div "The primary objective during the Validate Scope process is to obtain formal acc…" at bounding box center [281, 95] width 282 height 172
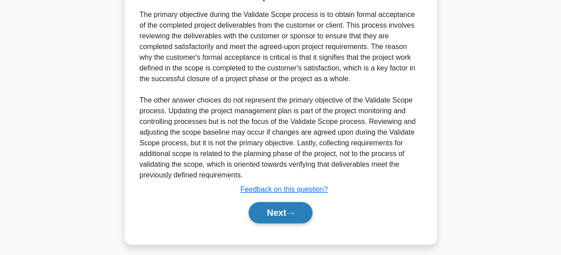
drag, startPoint x: 290, startPoint y: 154, endPoint x: 276, endPoint y: 215, distance: 63.4
click at [276, 215] on div "Next" at bounding box center [280, 213] width 289 height 29
click at [276, 215] on button "Next" at bounding box center [281, 212] width 64 height 21
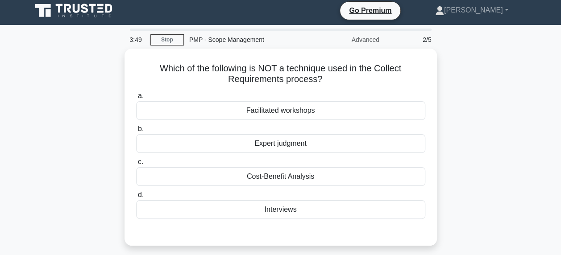
scroll to position [35, 0]
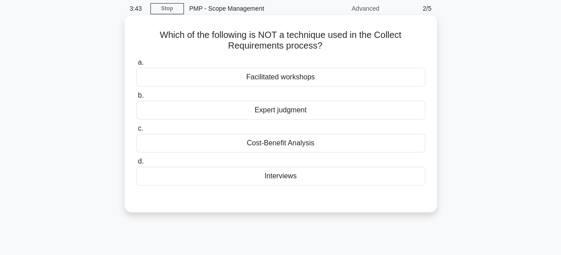
click at [156, 143] on div "Cost-Benefit Analysis" at bounding box center [280, 143] width 289 height 19
click at [136, 132] on input "c. Cost-Benefit Analysis" at bounding box center [136, 129] width 0 height 6
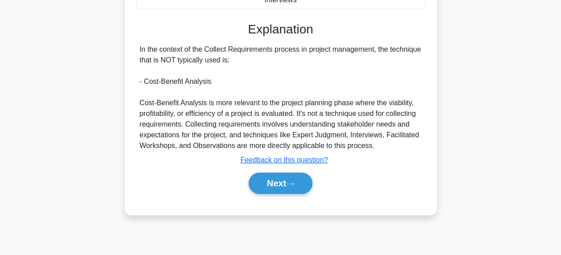
scroll to position [214, 0]
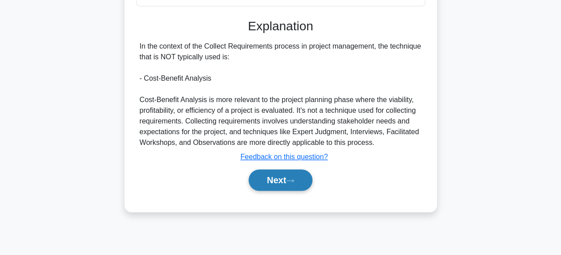
click at [275, 188] on button "Next" at bounding box center [281, 180] width 64 height 21
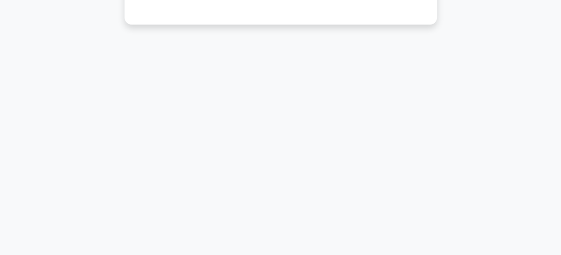
scroll to position [0, 0]
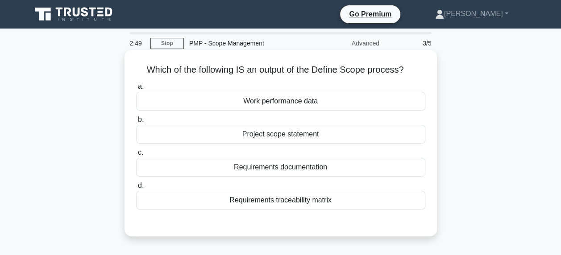
click at [162, 129] on div "Project scope statement" at bounding box center [280, 134] width 289 height 19
click at [136, 123] on input "b. Project scope statement" at bounding box center [136, 120] width 0 height 6
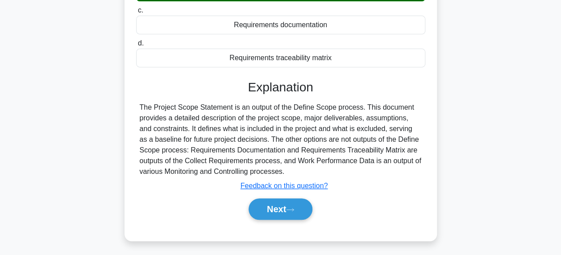
scroll to position [151, 0]
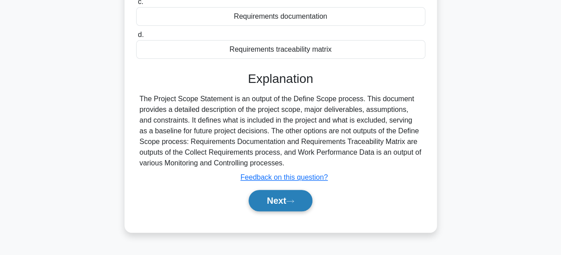
click at [267, 203] on button "Next" at bounding box center [281, 200] width 64 height 21
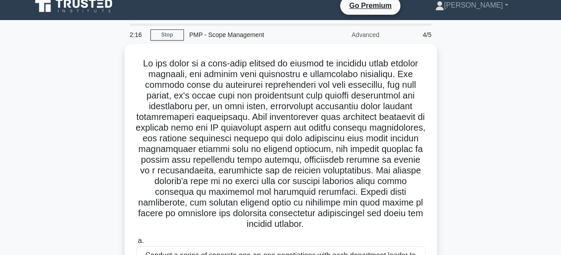
scroll to position [7, 0]
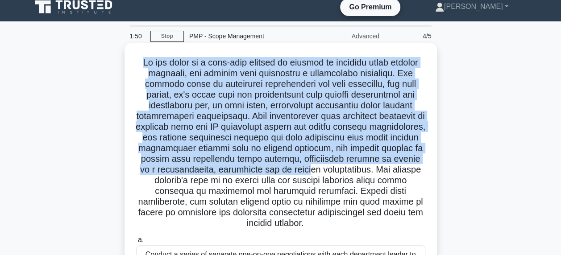
drag, startPoint x: 146, startPoint y: 63, endPoint x: 352, endPoint y: 166, distance: 229.1
click at [352, 166] on h5 ".spinner_0XTQ{transform-origin:center;animation:spinner_y6GP .75s linear infini…" at bounding box center [280, 143] width 291 height 172
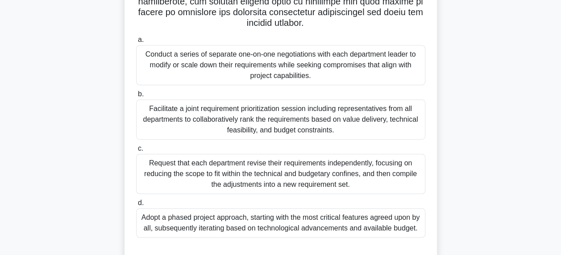
scroll to position [224, 0]
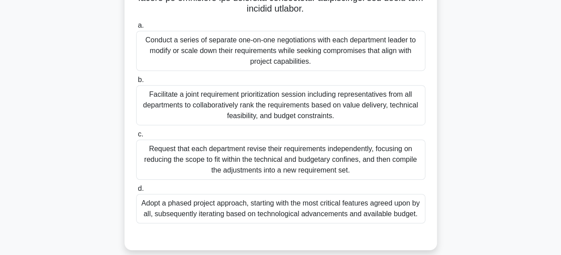
click at [531, 150] on div ".spinner_0XTQ{transform-origin:center;animation:spinner_y6GP .75s linear infini…" at bounding box center [280, 44] width 509 height 433
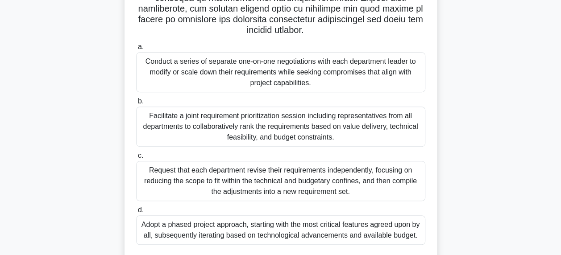
scroll to position [217, 0]
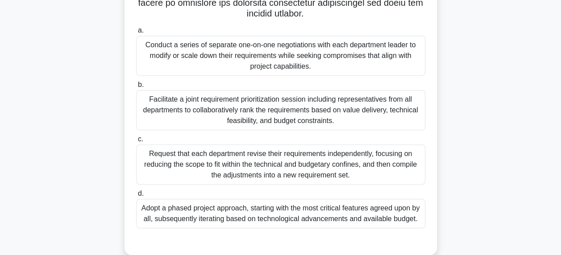
click at [300, 206] on div "Adopt a phased project approach, starting with the most critical features agree…" at bounding box center [280, 213] width 289 height 29
click at [136, 197] on input "d. Adopt a phased project approach, starting with the most critical features ag…" at bounding box center [136, 194] width 0 height 6
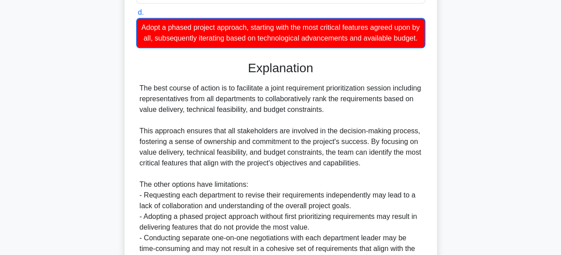
scroll to position [445, 0]
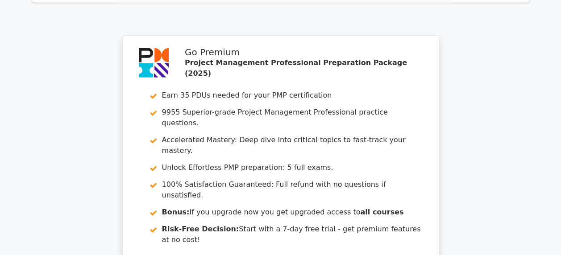
scroll to position [1355, 0]
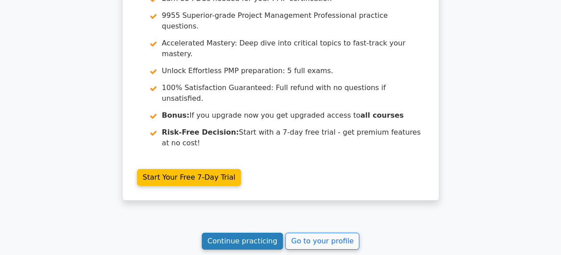
click at [242, 233] on link "Continue practicing" at bounding box center [243, 241] width 82 height 17
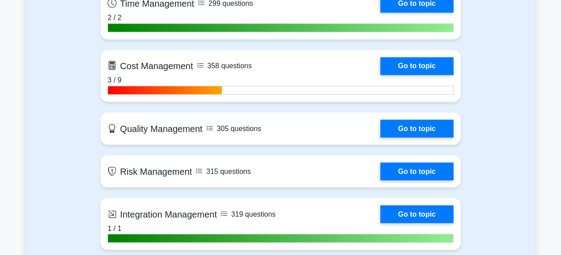
scroll to position [772, 0]
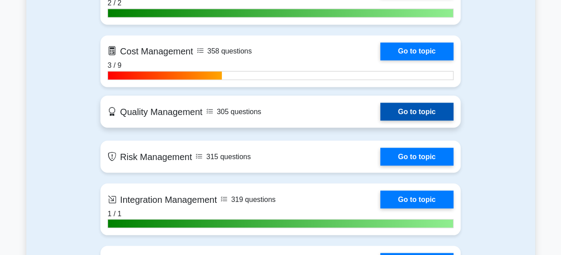
click at [418, 110] on link "Go to topic" at bounding box center [417, 112] width 73 height 18
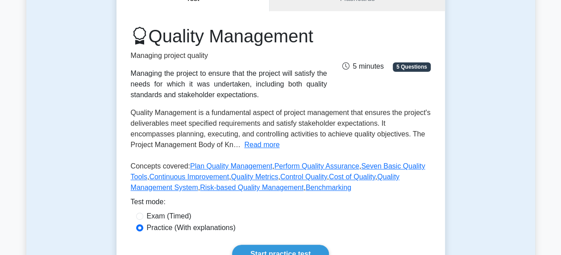
scroll to position [116, 0]
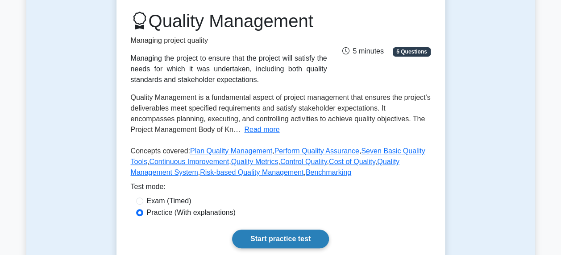
click at [284, 230] on link "Start practice test" at bounding box center [280, 239] width 97 height 19
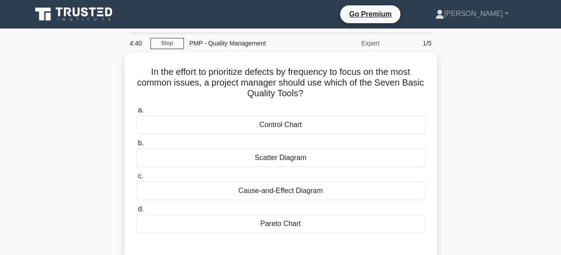
scroll to position [12, 0]
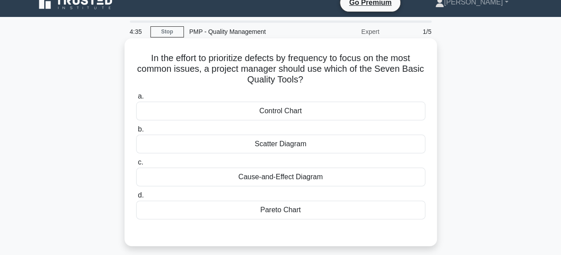
click at [240, 209] on div "Pareto Chart" at bounding box center [280, 210] width 289 height 19
click at [136, 199] on input "d. Pareto Chart" at bounding box center [136, 196] width 0 height 6
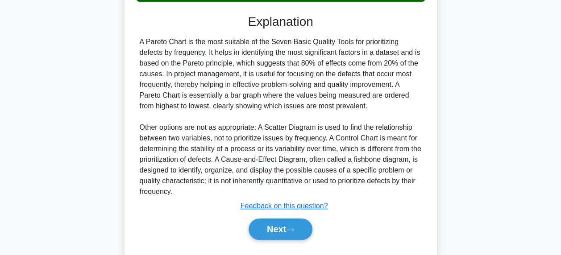
scroll to position [234, 0]
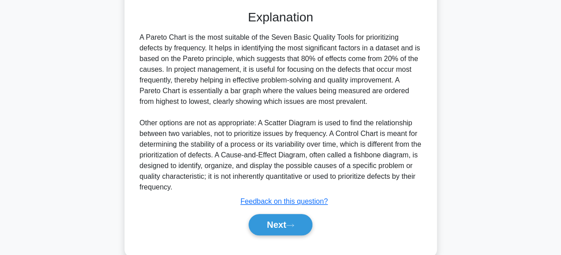
click at [253, 237] on div "Next" at bounding box center [280, 225] width 289 height 29
click at [255, 232] on button "Next" at bounding box center [281, 224] width 64 height 21
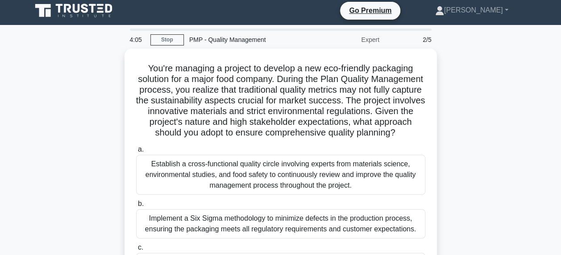
scroll to position [10, 0]
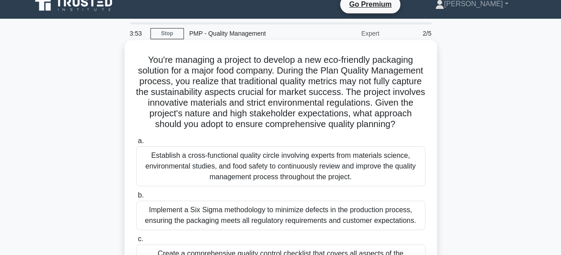
drag, startPoint x: 245, startPoint y: 56, endPoint x: 349, endPoint y: 138, distance: 133.0
click at [349, 130] on h5 "You're managing a project to develop a new eco-friendly packaging solution for …" at bounding box center [280, 92] width 291 height 76
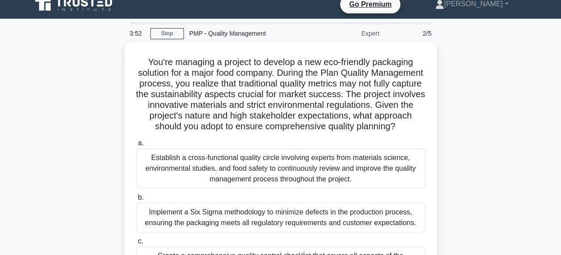
click at [489, 112] on div "You're managing a project to develop a new eco-friendly packaging solution for …" at bounding box center [280, 210] width 509 height 337
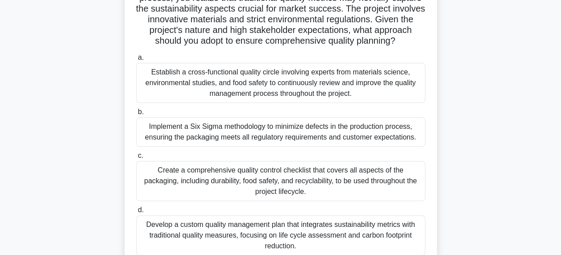
scroll to position [140, 0]
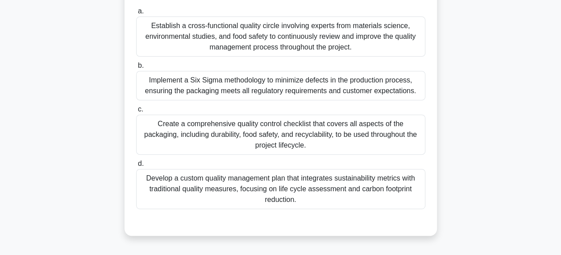
click at [166, 196] on div "Develop a custom quality management plan that integrates sustainability metrics…" at bounding box center [280, 189] width 289 height 40
click at [136, 167] on input "d. Develop a custom quality management plan that integrates sustainability metr…" at bounding box center [136, 164] width 0 height 6
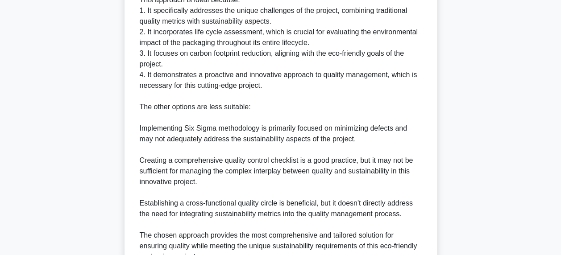
scroll to position [530, 0]
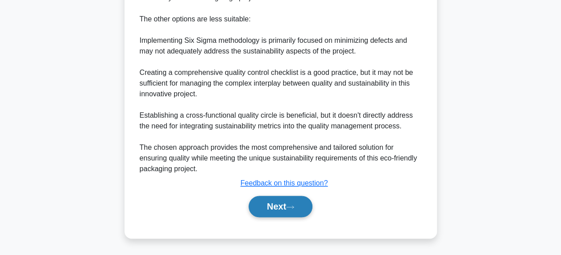
click at [276, 206] on button "Next" at bounding box center [281, 206] width 64 height 21
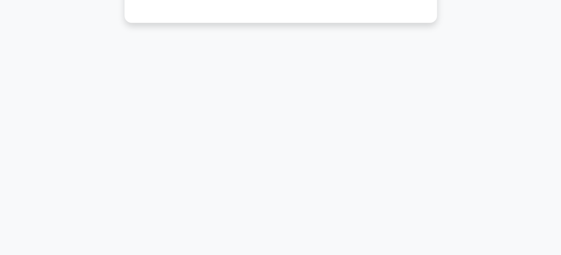
scroll to position [4, 0]
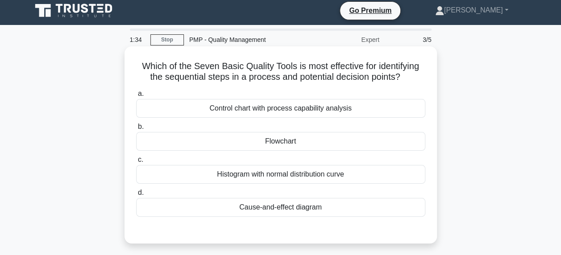
click at [178, 142] on div "Flowchart" at bounding box center [280, 141] width 289 height 19
click at [136, 130] on input "b. Flowchart" at bounding box center [136, 127] width 0 height 6
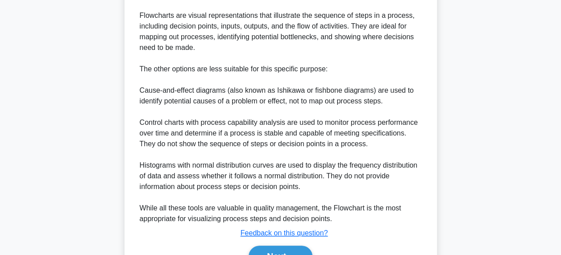
scroll to position [300, 0]
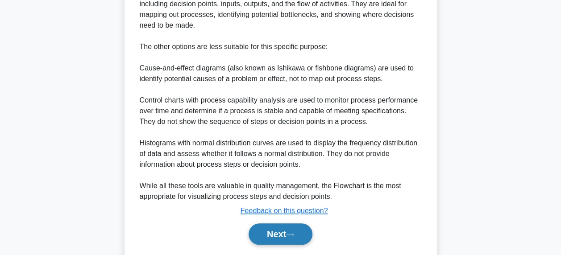
click at [280, 232] on button "Next" at bounding box center [281, 234] width 64 height 21
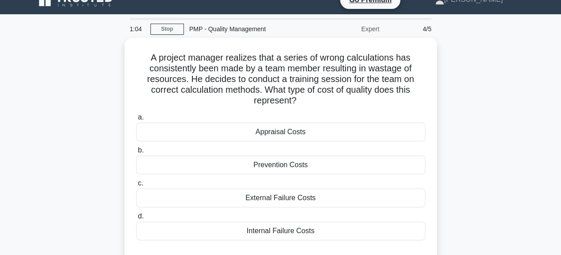
scroll to position [21, 0]
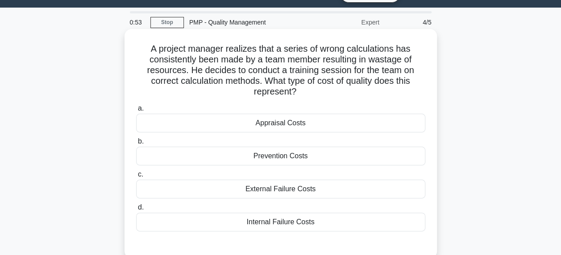
click at [287, 222] on div "Internal Failure Costs" at bounding box center [280, 222] width 289 height 19
click at [136, 211] on input "d. Internal Failure Costs" at bounding box center [136, 208] width 0 height 6
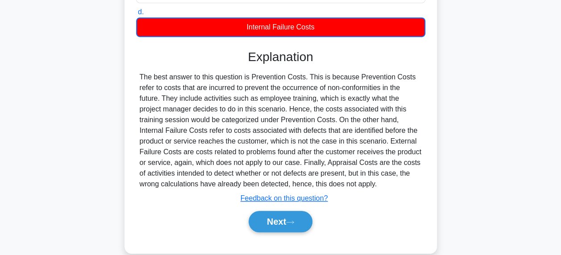
scroll to position [219, 0]
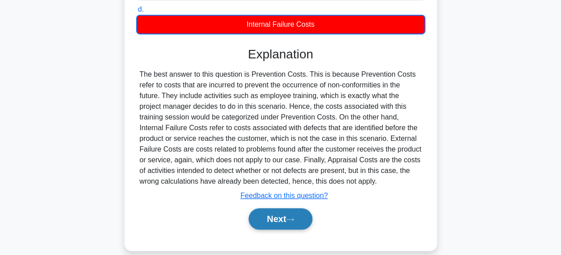
click at [280, 225] on button "Next" at bounding box center [281, 219] width 64 height 21
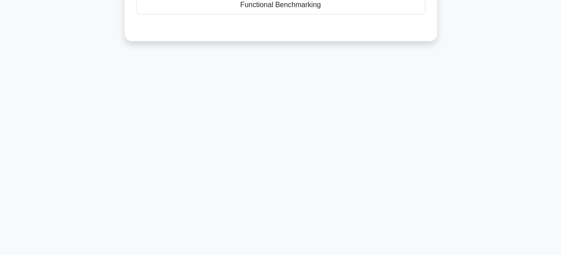
scroll to position [0, 0]
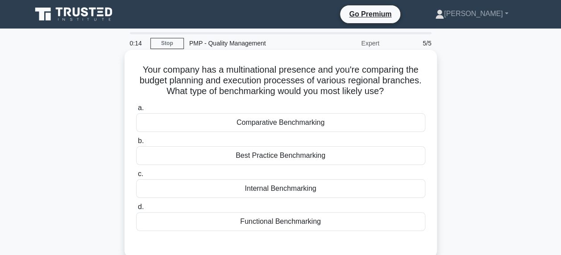
click at [278, 185] on div "Internal Benchmarking" at bounding box center [280, 189] width 289 height 19
click at [136, 177] on input "c. Internal Benchmarking" at bounding box center [136, 175] width 0 height 6
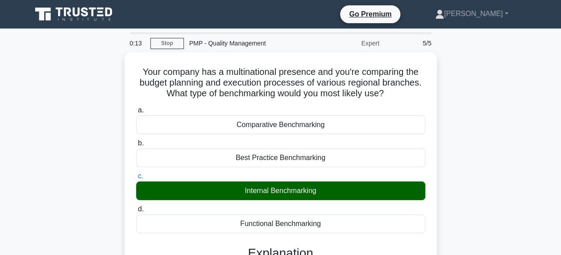
drag, startPoint x: 560, startPoint y: 83, endPoint x: 562, endPoint y: 164, distance: 81.8
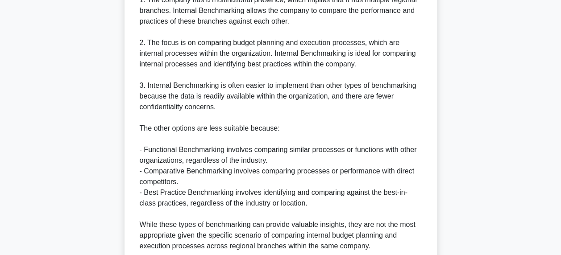
scroll to position [455, 0]
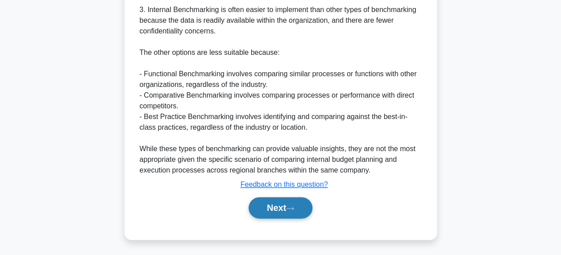
click at [303, 213] on button "Next" at bounding box center [281, 207] width 64 height 21
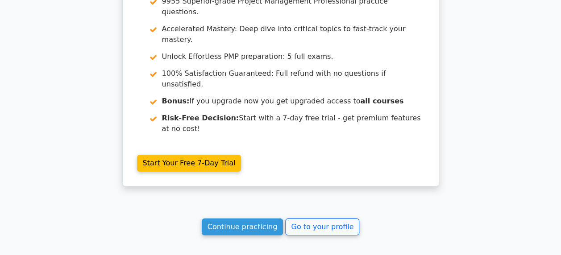
scroll to position [1427, 0]
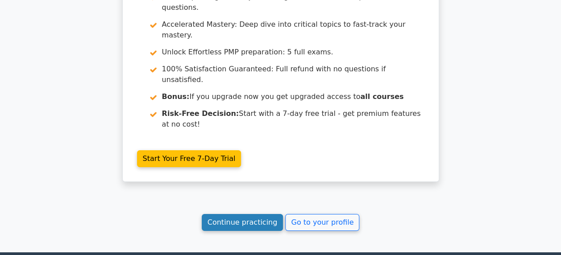
click at [229, 214] on link "Continue practicing" at bounding box center [243, 222] width 82 height 17
